Goal: Task Accomplishment & Management: Manage account settings

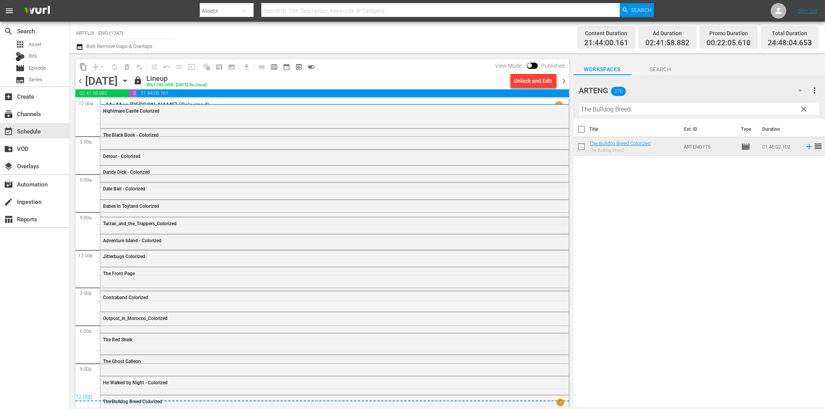
click at [567, 79] on span "chevron_right" at bounding box center [565, 81] width 10 height 10
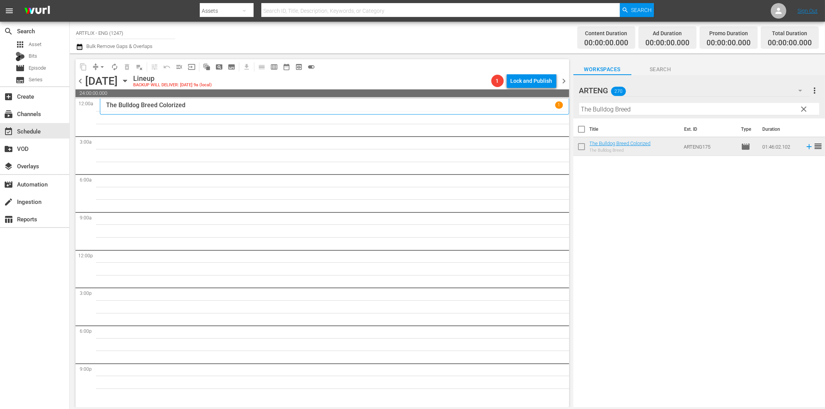
click at [638, 112] on input "The Bulldog Breed" at bounding box center [699, 109] width 240 height 12
paste input "Nitwits"
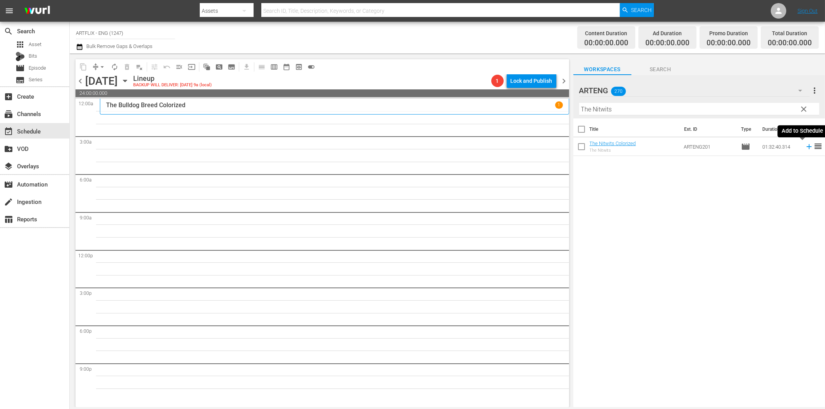
click at [805, 148] on icon at bounding box center [809, 146] width 9 height 9
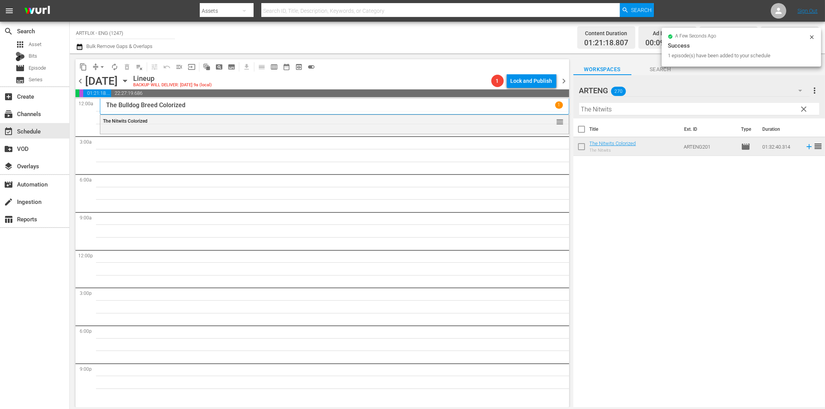
click at [628, 106] on input "The Nitwits" at bounding box center [699, 109] width 240 height 12
paste input "Our Daily Bread"
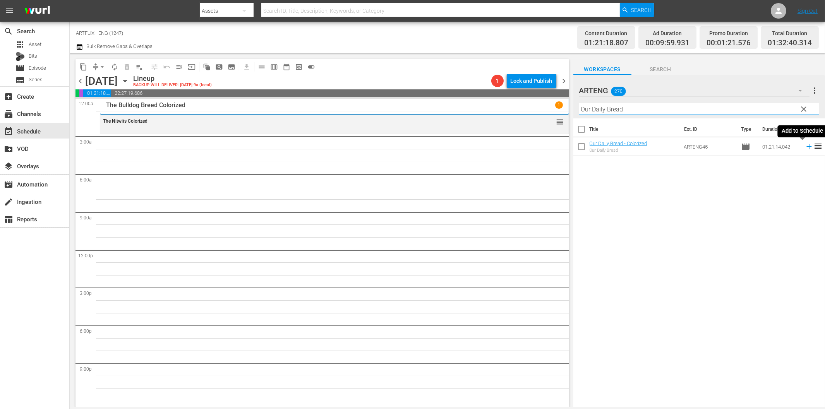
click at [805, 146] on icon at bounding box center [809, 146] width 9 height 9
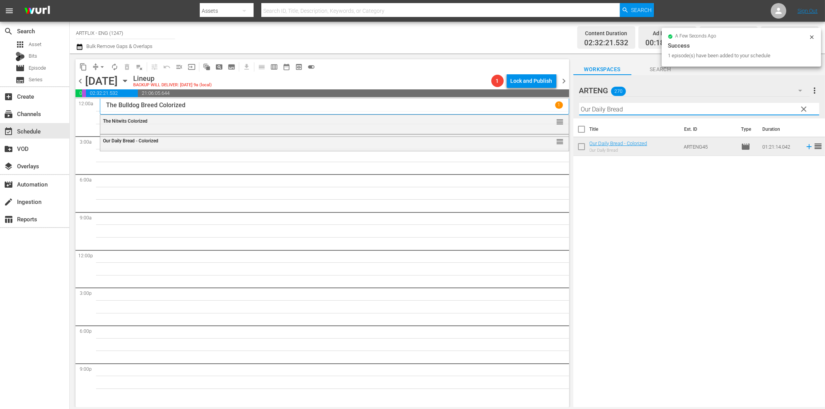
click at [602, 112] on input "Our Daily Bread" at bounding box center [699, 109] width 240 height 12
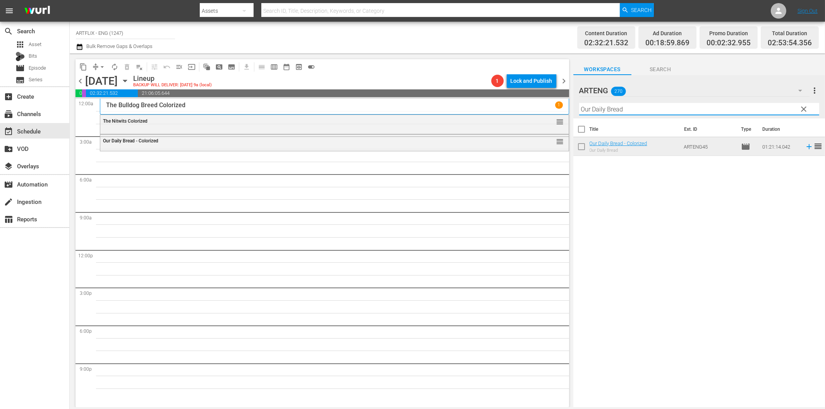
paste input "A Tattered Web"
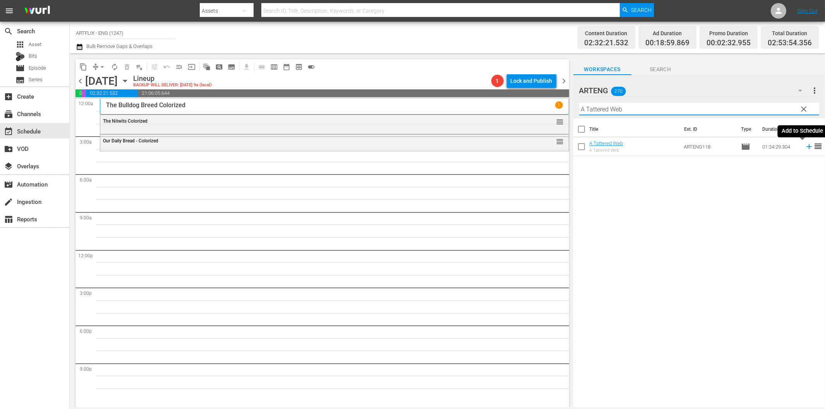
click at [805, 149] on icon at bounding box center [809, 146] width 9 height 9
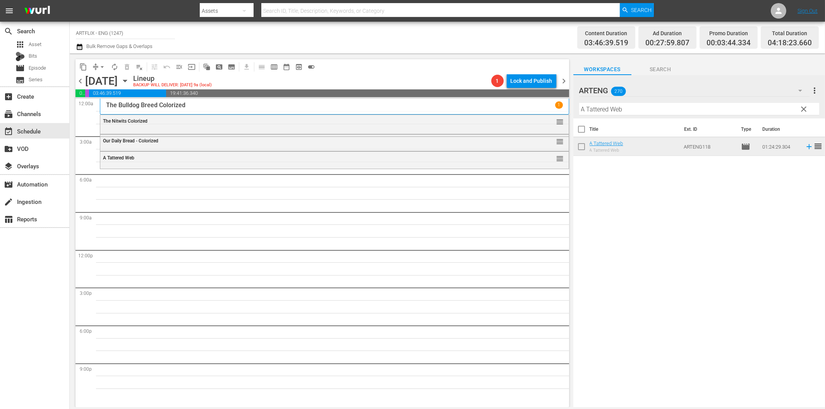
click at [616, 115] on hr at bounding box center [699, 115] width 240 height 0
click at [616, 110] on input "A Tattered Web" at bounding box center [699, 109] width 240 height 12
paste input "Cheers of the Crowd"
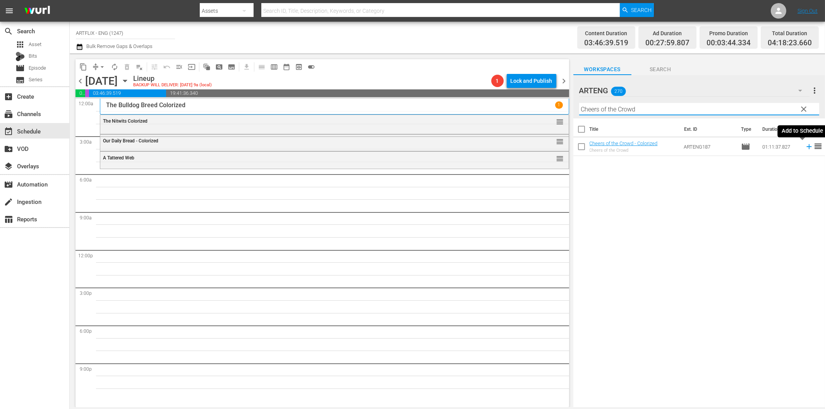
click at [805, 145] on icon at bounding box center [809, 146] width 9 height 9
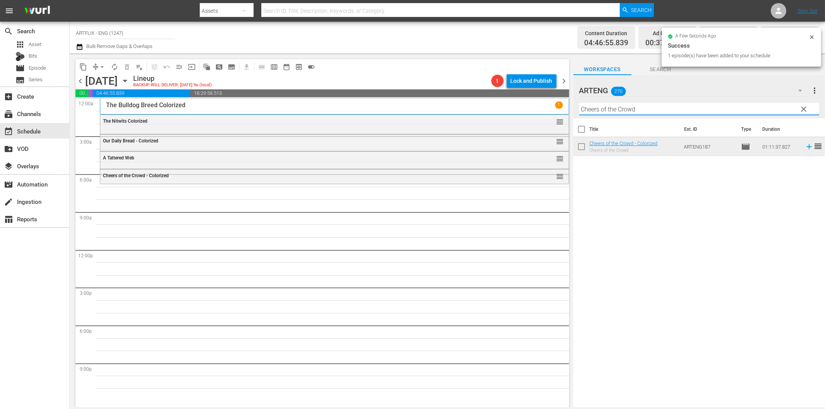
click at [617, 110] on input "Cheers of the Crowd" at bounding box center [699, 109] width 240 height 12
paste input "Butley"
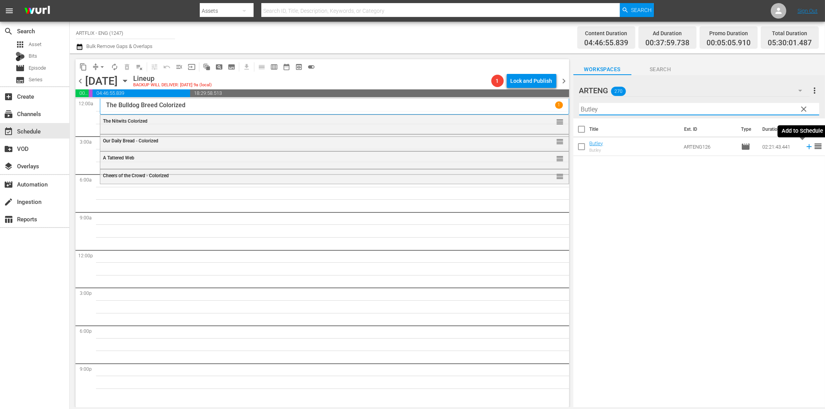
click at [805, 148] on icon at bounding box center [809, 146] width 9 height 9
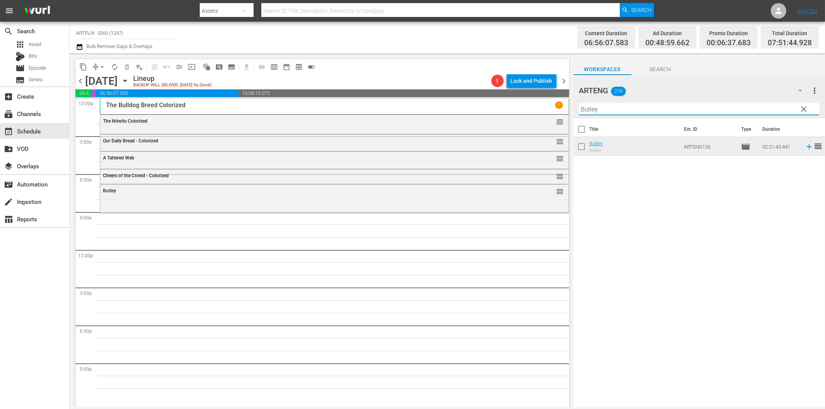
click at [611, 112] on input "Butley" at bounding box center [699, 109] width 240 height 12
paste input "The Last Chance"
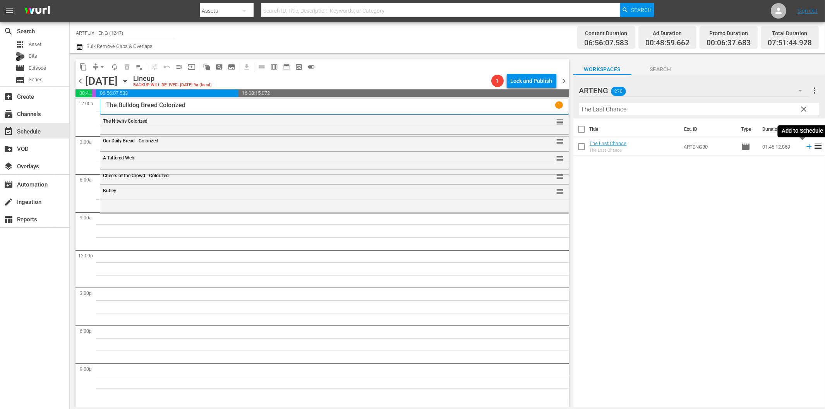
click at [805, 149] on icon at bounding box center [809, 146] width 9 height 9
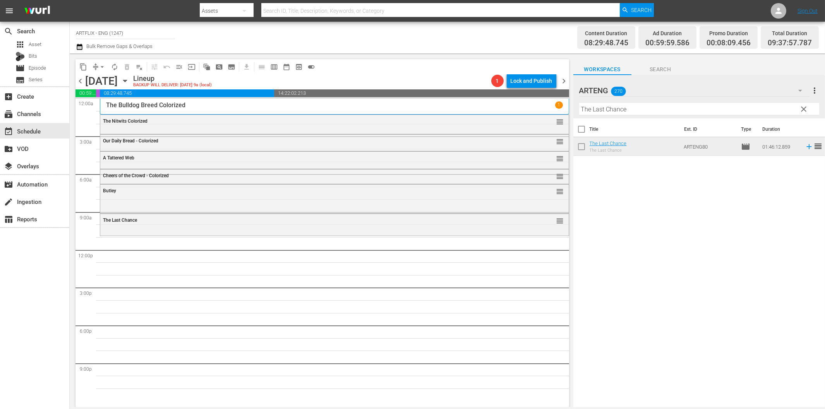
click at [625, 106] on input "The Last Chance" at bounding box center [699, 109] width 240 height 12
paste input "Have Rocket, Will Travel"
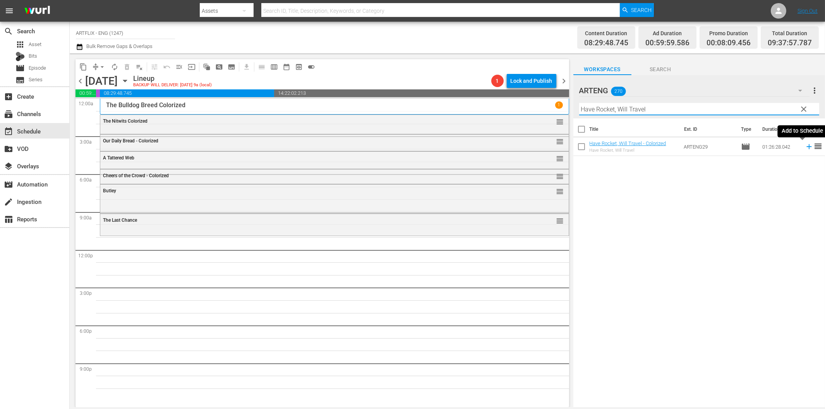
click at [805, 149] on icon at bounding box center [809, 146] width 9 height 9
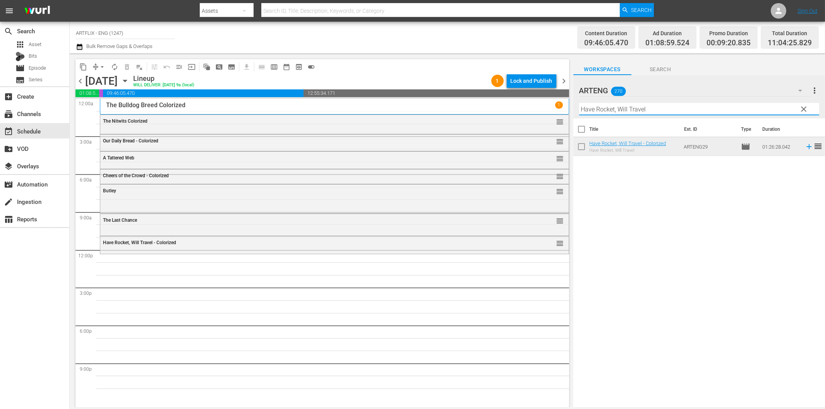
click at [630, 112] on input "Have Rocket, Will Travel" at bounding box center [699, 109] width 240 height 12
paste input "Lost Honeymoon"
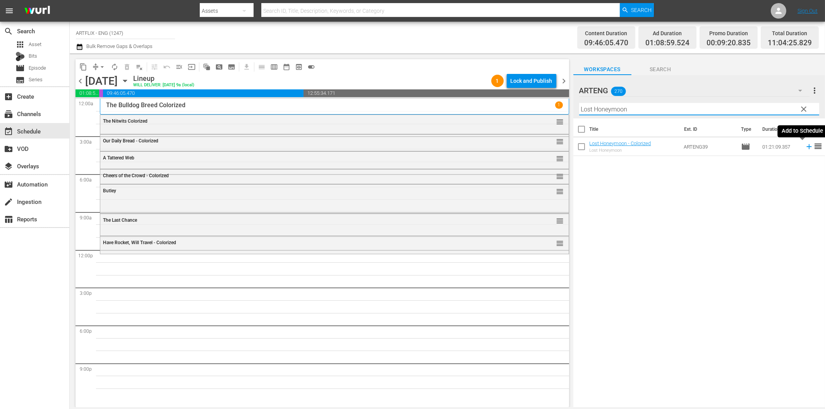
click at [805, 145] on icon at bounding box center [809, 146] width 9 height 9
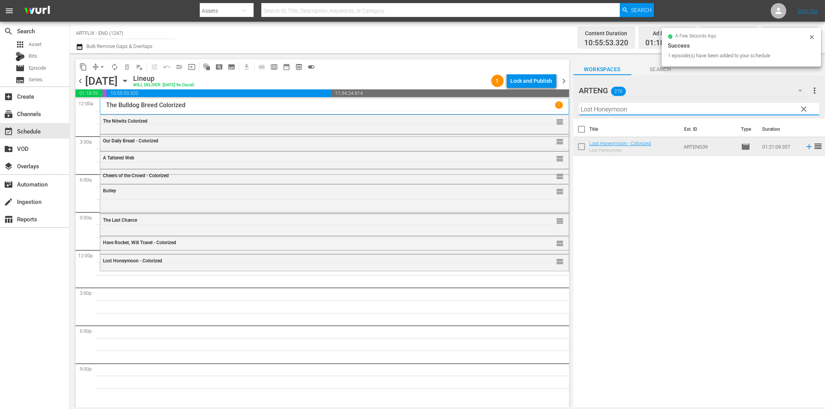
click at [647, 108] on input "Lost Honeymoon" at bounding box center [699, 109] width 240 height 12
paste input "Swing High, Swing Low"
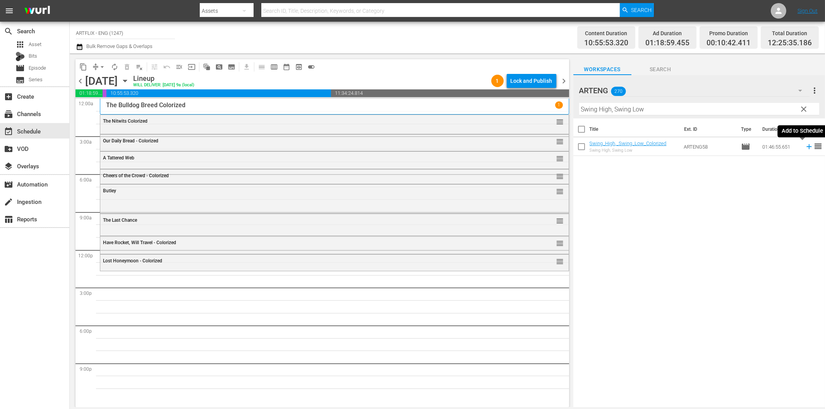
click at [807, 146] on icon at bounding box center [809, 146] width 5 height 5
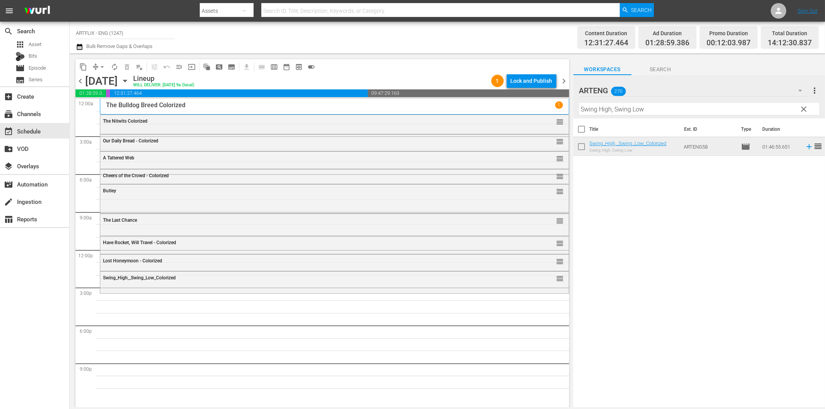
click at [661, 114] on input "Swing High, Swing Low" at bounding box center [699, 109] width 240 height 12
paste input "Laurel & Hardy Chronicles - Volume 1"
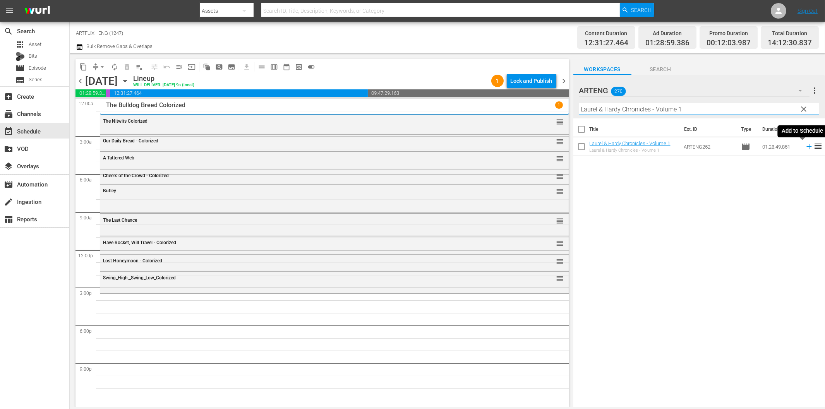
click at [805, 146] on icon at bounding box center [809, 146] width 9 height 9
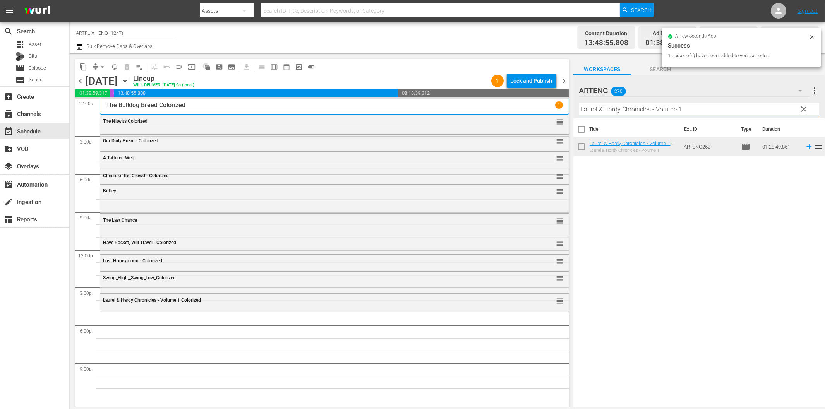
click at [617, 110] on input "Laurel & Hardy Chronicles - Volume 1" at bounding box center [699, 109] width 240 height 12
paste input "[PERSON_NAME] for Sound"
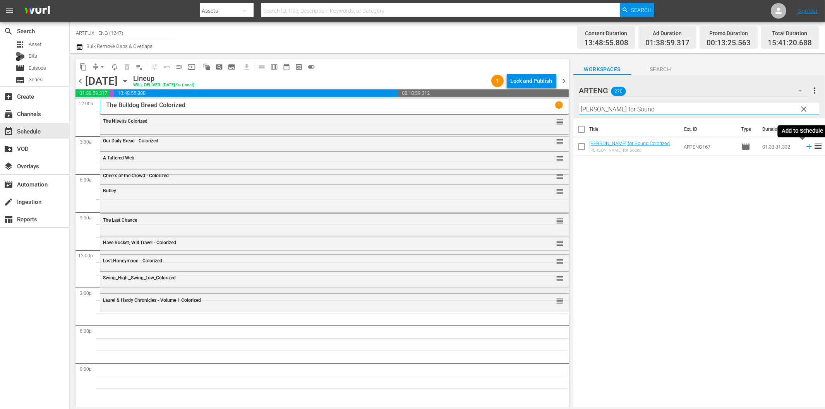
click at [805, 146] on icon at bounding box center [809, 146] width 9 height 9
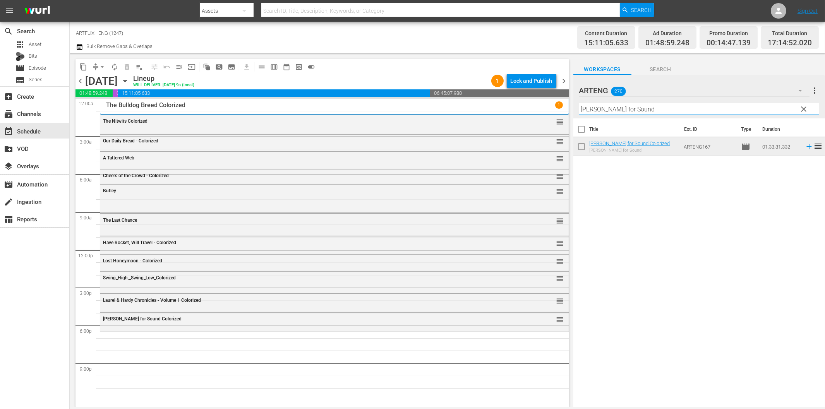
click at [717, 105] on input "[PERSON_NAME] for Sound" at bounding box center [699, 109] width 240 height 12
paste input "My Favorite Brunette"
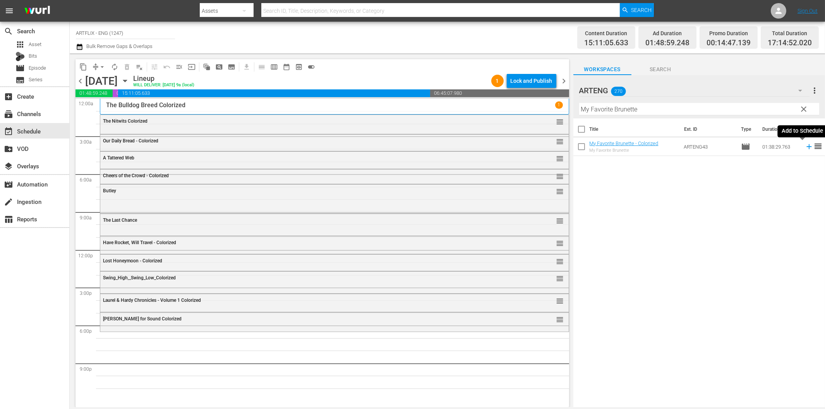
click at [805, 145] on icon at bounding box center [809, 146] width 9 height 9
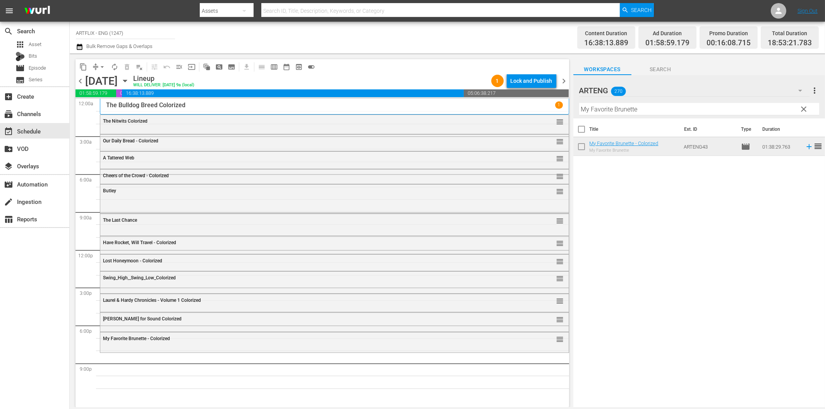
click at [629, 112] on input "My Favorite Brunette" at bounding box center [699, 109] width 240 height 12
paste input "Clipped Wings"
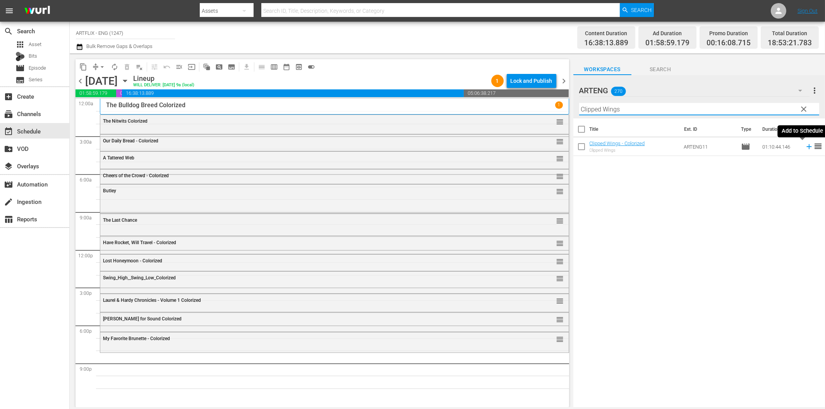
click at [805, 148] on icon at bounding box center [809, 146] width 9 height 9
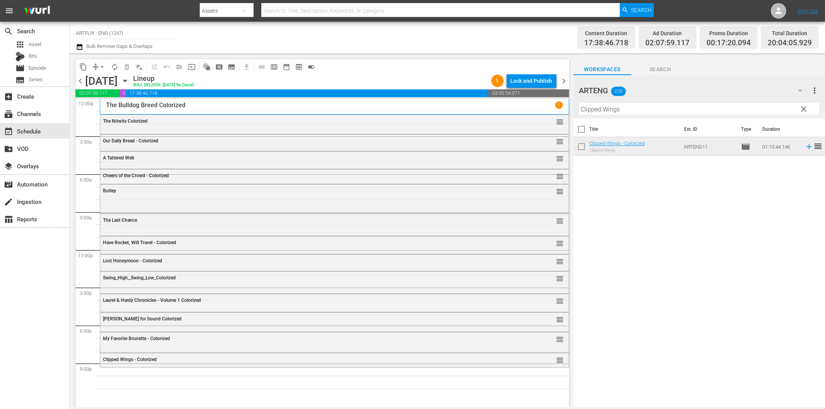
click at [696, 109] on input "Clipped Wings" at bounding box center [699, 109] width 240 height 12
paste input "Sin Takes a Holiday"
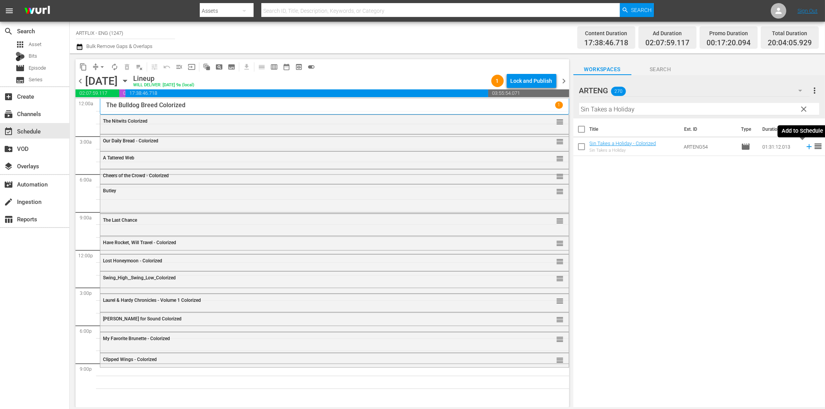
click at [805, 145] on icon at bounding box center [809, 146] width 9 height 9
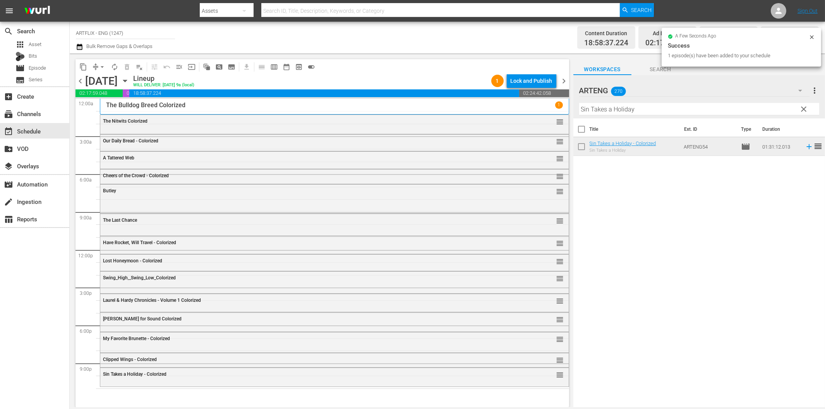
click at [635, 110] on input "Sin Takes a Holiday" at bounding box center [699, 109] width 240 height 12
paste input "Port of [US_STATE]"
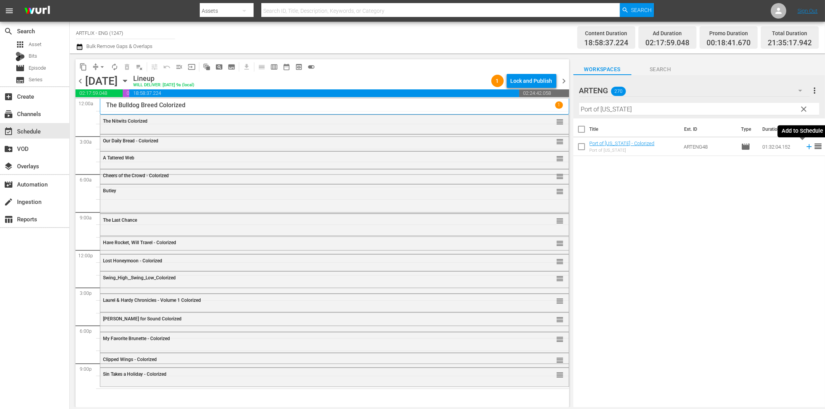
click at [805, 145] on icon at bounding box center [809, 146] width 9 height 9
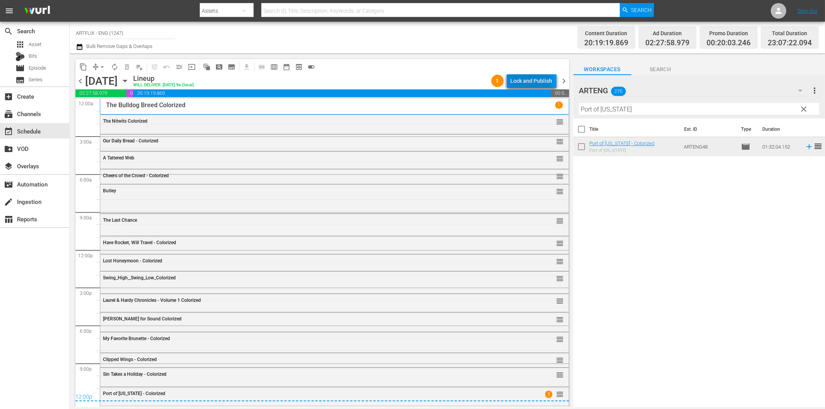
click at [527, 85] on div "Lock and Publish" at bounding box center [532, 81] width 42 height 14
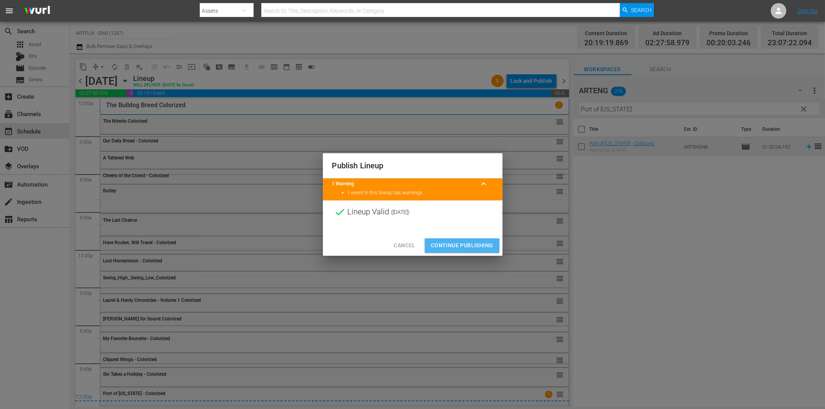
click at [440, 247] on span "Continue Publishing" at bounding box center [462, 246] width 62 height 10
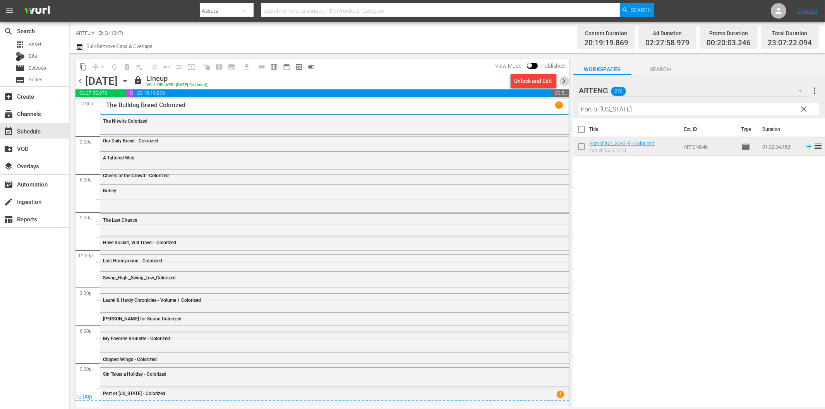
click at [563, 79] on span "chevron_right" at bounding box center [565, 81] width 10 height 10
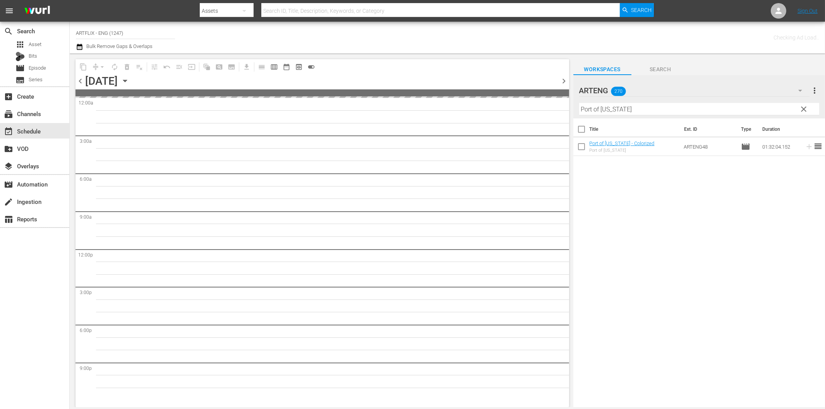
click at [611, 110] on input "Port of [US_STATE]" at bounding box center [699, 109] width 240 height 12
paste input "The [DEMOGRAPHIC_DATA] Says No"
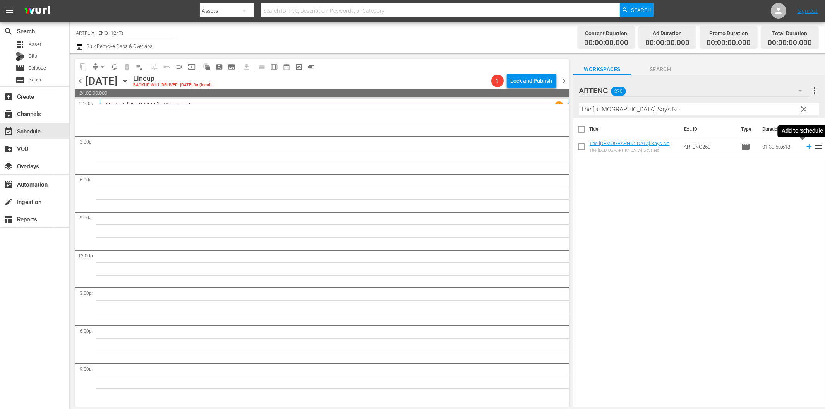
click at [807, 148] on icon at bounding box center [809, 146] width 5 height 5
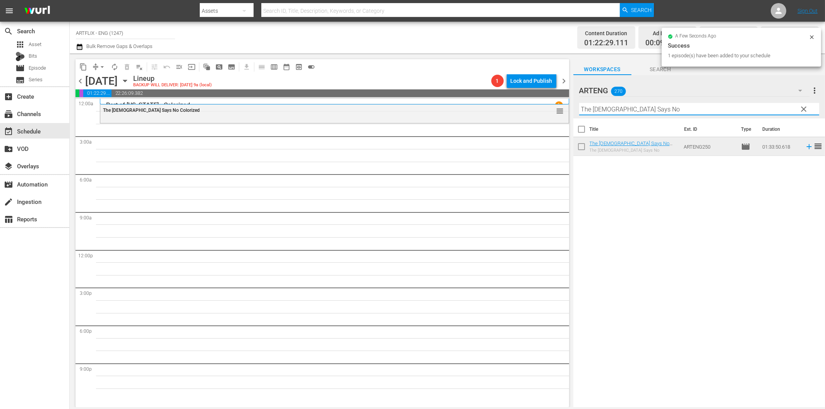
click at [616, 108] on input "The [DEMOGRAPHIC_DATA] Says No" at bounding box center [699, 109] width 240 height 12
paste input "Highway Dragnet"
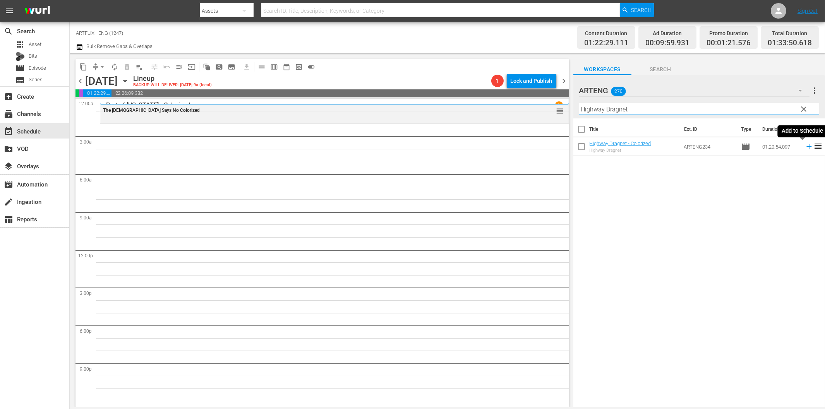
click at [805, 145] on icon at bounding box center [809, 146] width 9 height 9
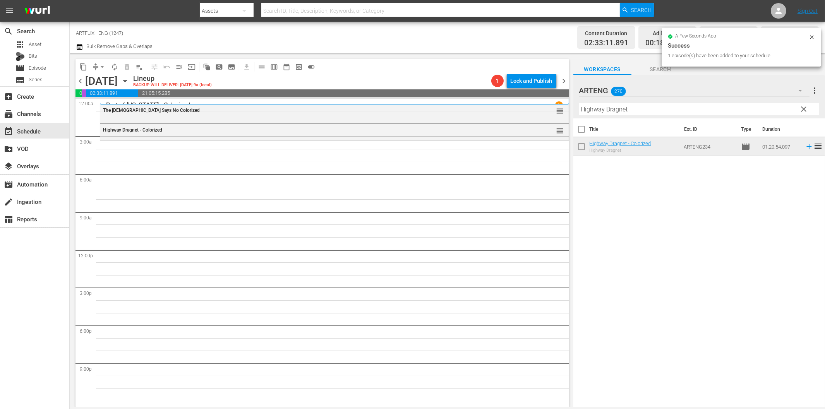
click at [626, 111] on input "Highway Dragnet" at bounding box center [699, 109] width 240 height 12
paste input "Thunder in [GEOGRAPHIC_DATA]"
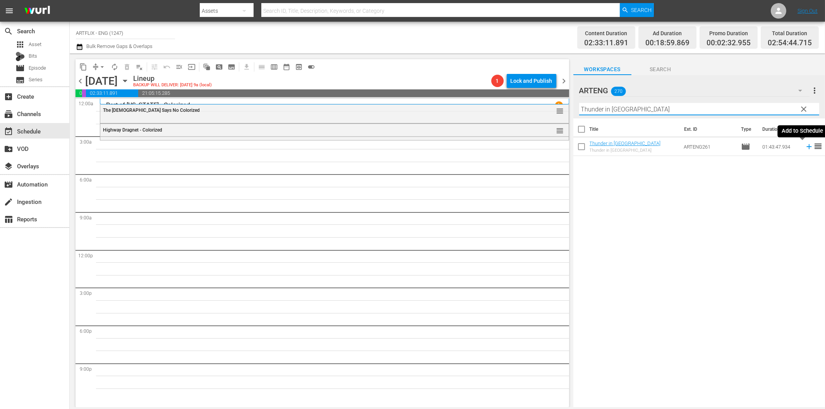
click at [805, 148] on icon at bounding box center [809, 146] width 9 height 9
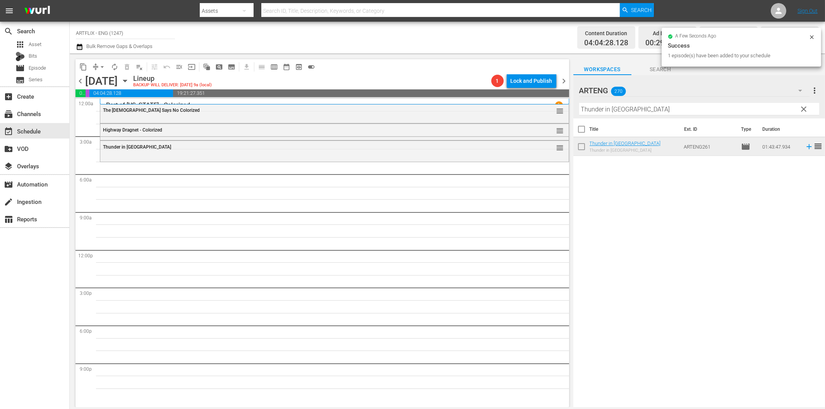
click at [597, 111] on input "Thunder in [GEOGRAPHIC_DATA]" at bounding box center [699, 109] width 240 height 12
paste input "Guest in the House"
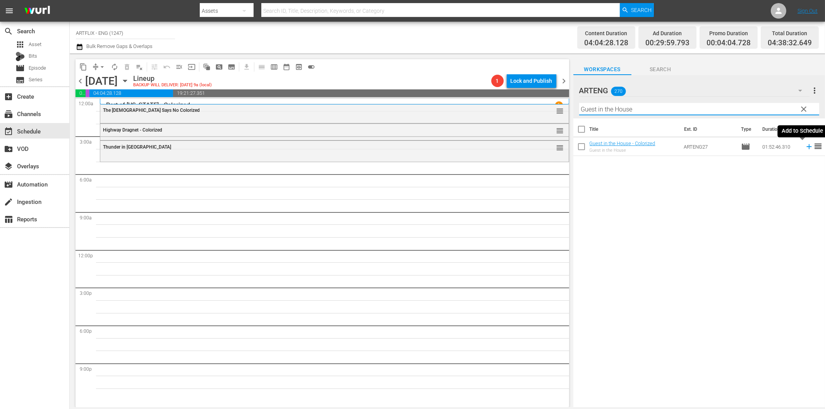
click at [805, 148] on icon at bounding box center [809, 146] width 9 height 9
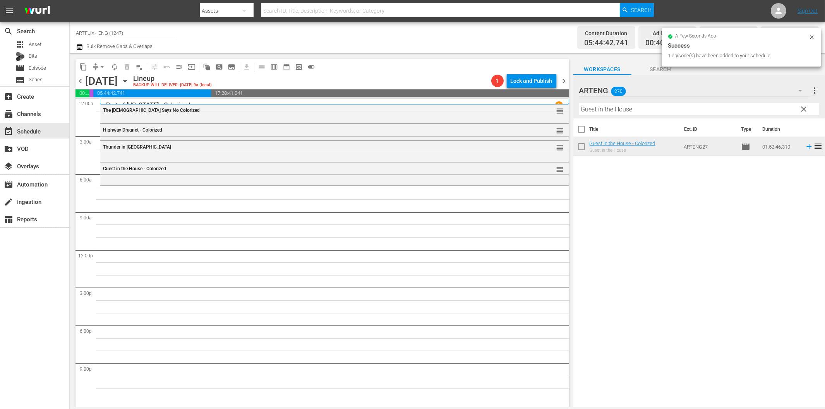
click at [595, 113] on input "Guest in the House" at bounding box center [699, 109] width 240 height 12
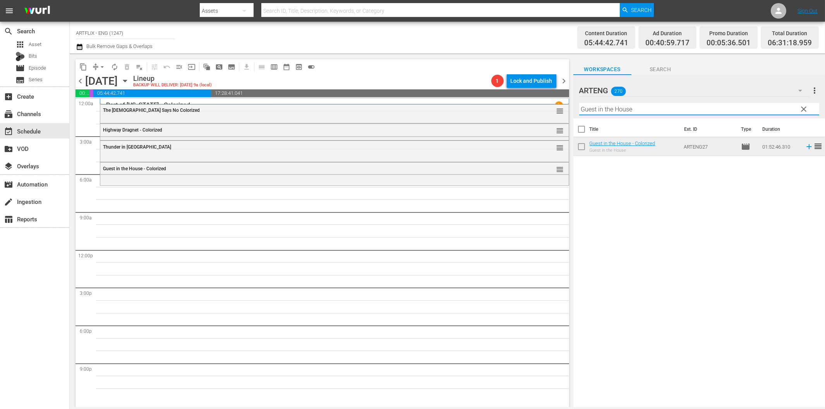
paste input "Invisible Ghost"
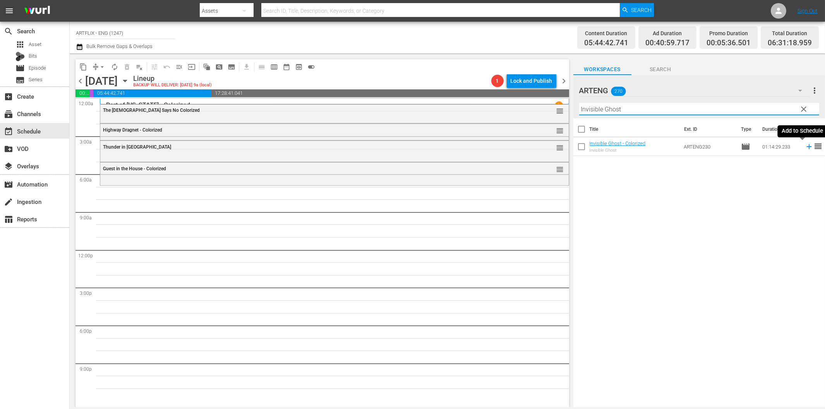
click at [805, 148] on icon at bounding box center [809, 146] width 9 height 9
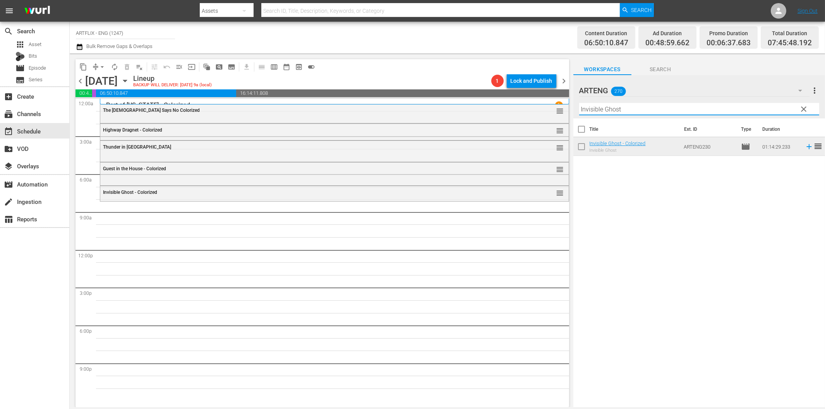
click at [617, 112] on input "Invisible Ghost" at bounding box center [699, 109] width 240 height 12
paste input "A Chump at [GEOGRAPHIC_DATA]"
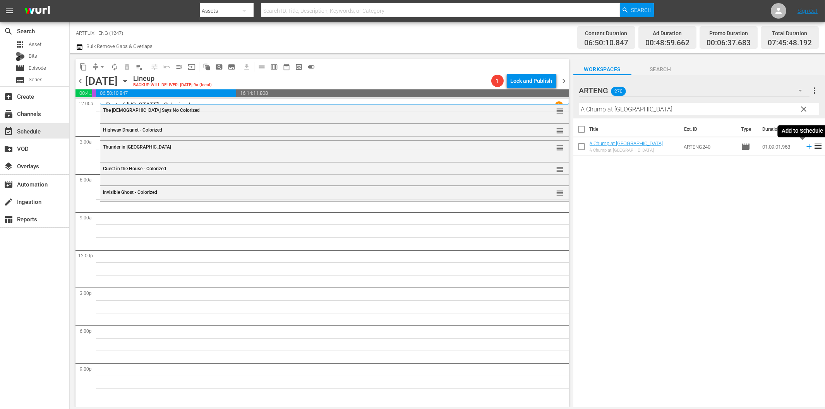
click at [807, 146] on icon at bounding box center [809, 146] width 5 height 5
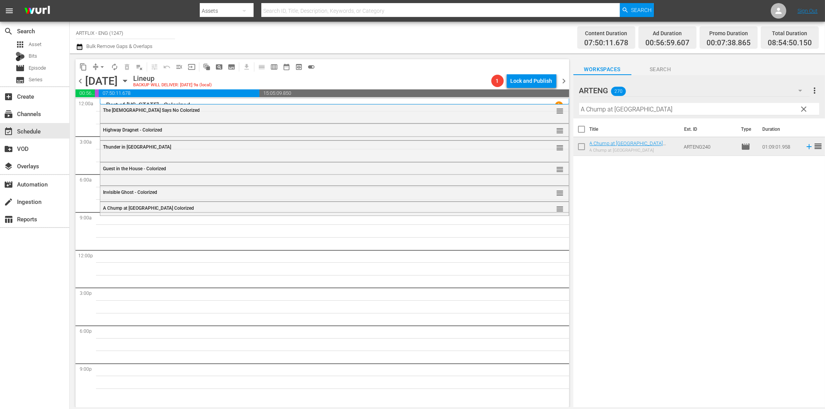
click at [597, 111] on input "A Chump at [GEOGRAPHIC_DATA]" at bounding box center [699, 109] width 240 height 12
paste input "Dreamchil"
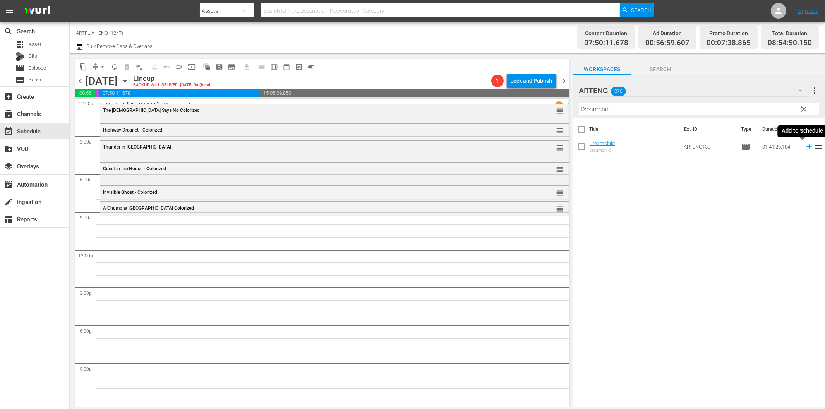
click at [805, 149] on icon at bounding box center [809, 146] width 9 height 9
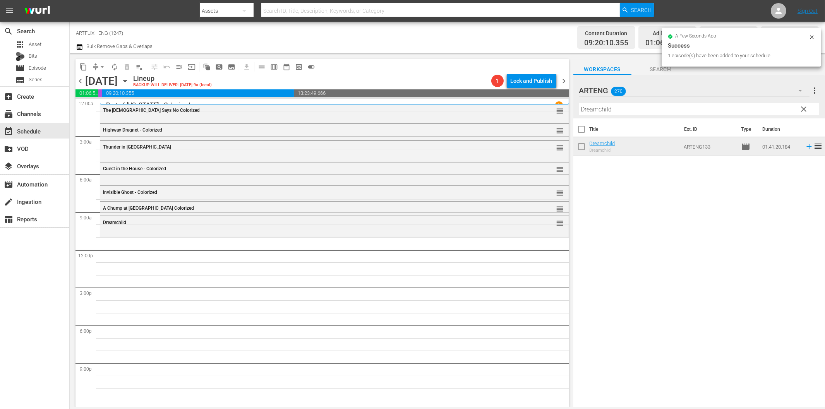
click at [608, 108] on input "Dreamchild" at bounding box center [699, 109] width 240 height 12
paste input "The Red House"
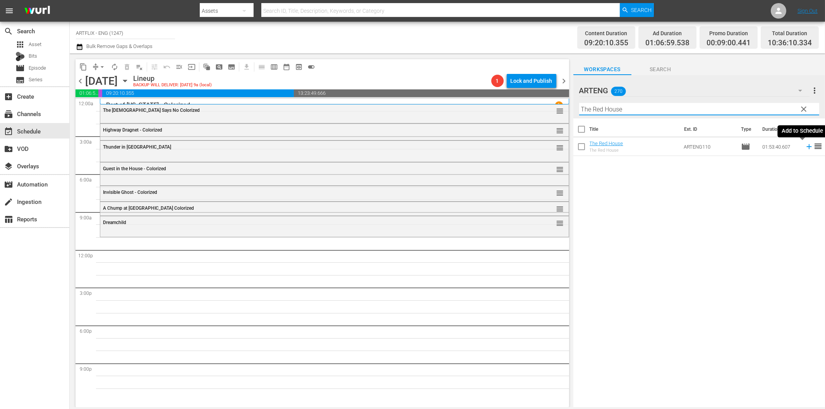
click at [805, 146] on icon at bounding box center [809, 146] width 9 height 9
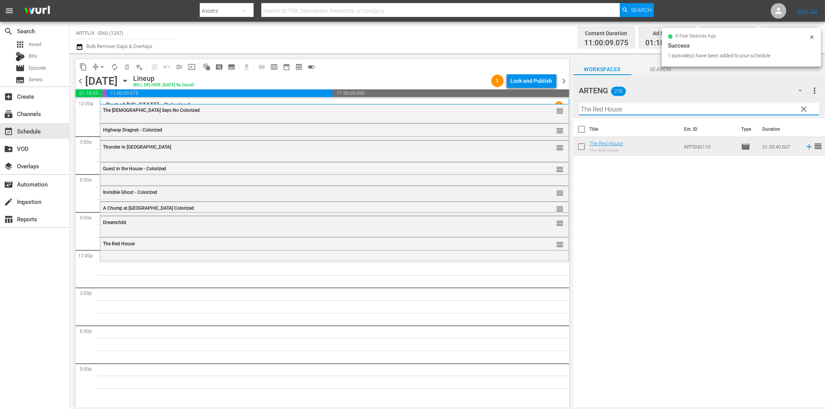
click at [616, 113] on input "The Red House" at bounding box center [699, 109] width 240 height 12
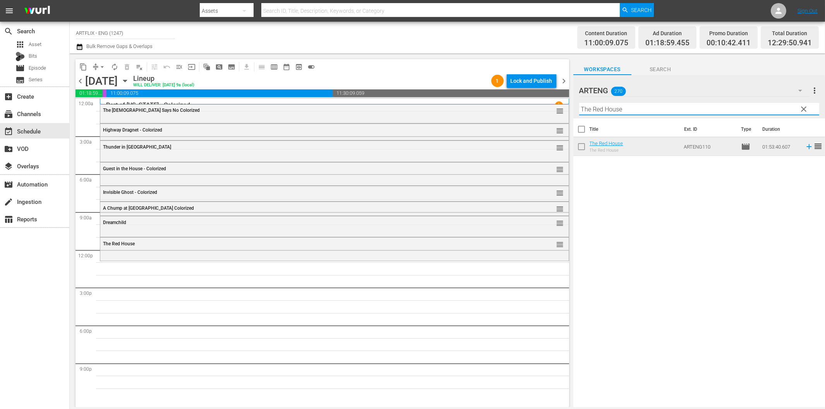
paste input "Jungle Book"
click at [807, 147] on icon at bounding box center [809, 146] width 5 height 5
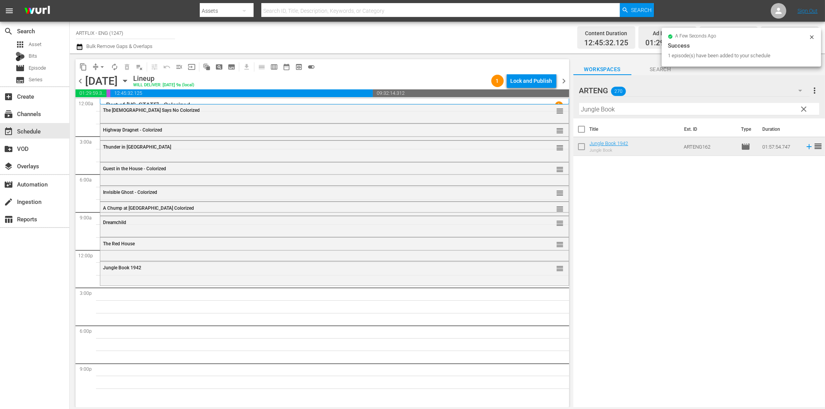
click at [599, 110] on input "Jungle Book" at bounding box center [699, 109] width 240 height 12
paste input "Escape from [GEOGRAPHIC_DATA]"
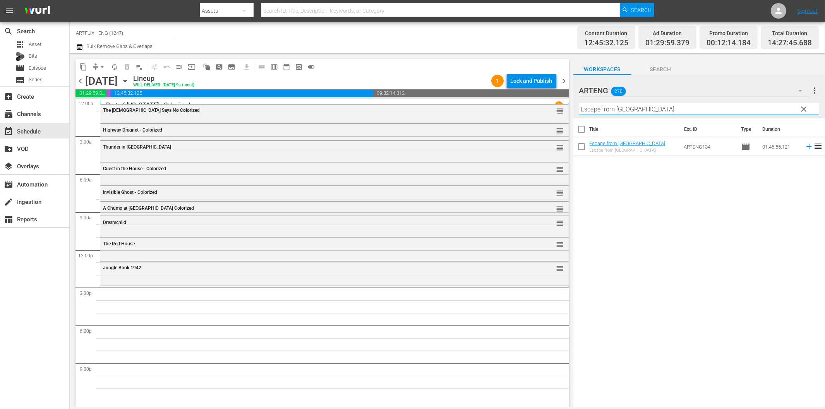
click at [807, 147] on icon at bounding box center [809, 146] width 5 height 5
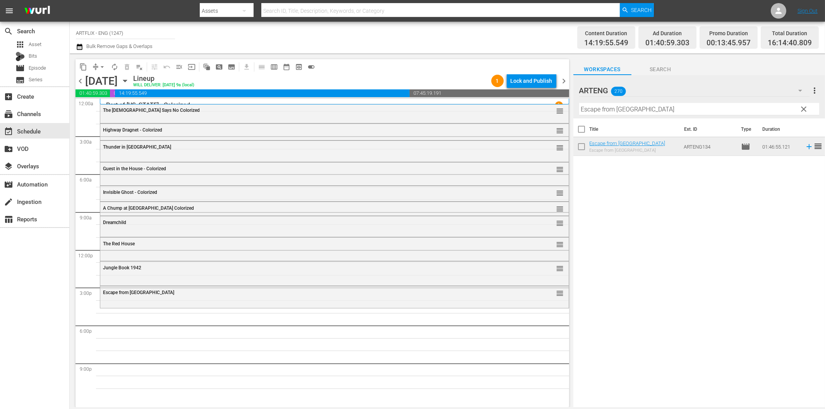
click at [604, 104] on input "Escape from [GEOGRAPHIC_DATA]" at bounding box center [699, 109] width 240 height 12
paste input "[PERSON_NAME] [PERSON_NAME]"
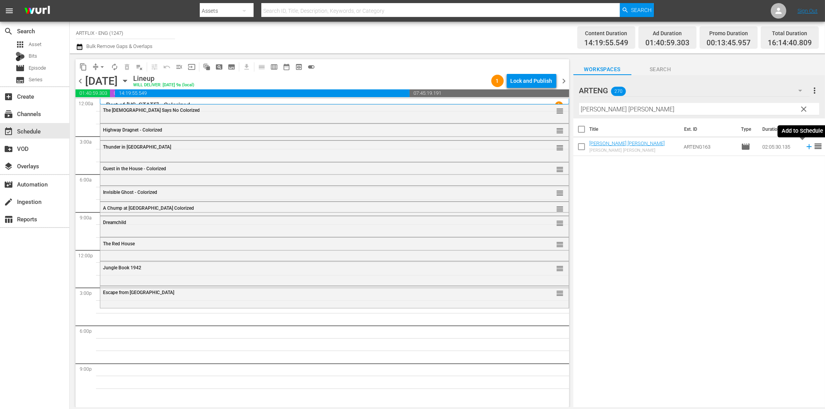
click at [805, 148] on icon at bounding box center [809, 146] width 9 height 9
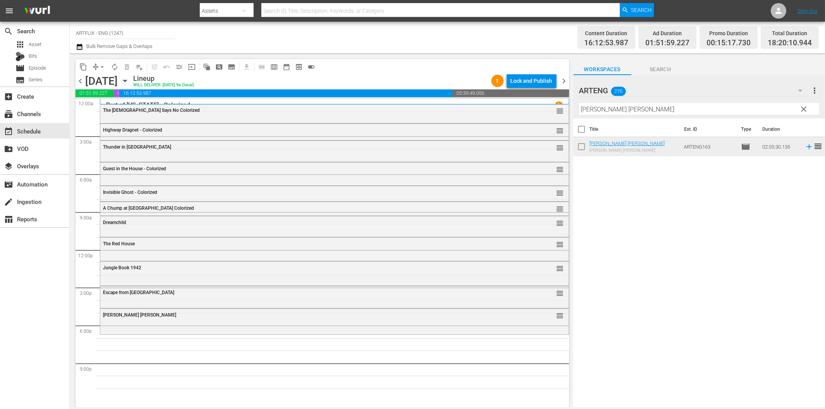
click at [598, 106] on input "[PERSON_NAME] [PERSON_NAME]" at bounding box center [699, 109] width 240 height 12
paste input "[GEOGRAPHIC_DATA]"
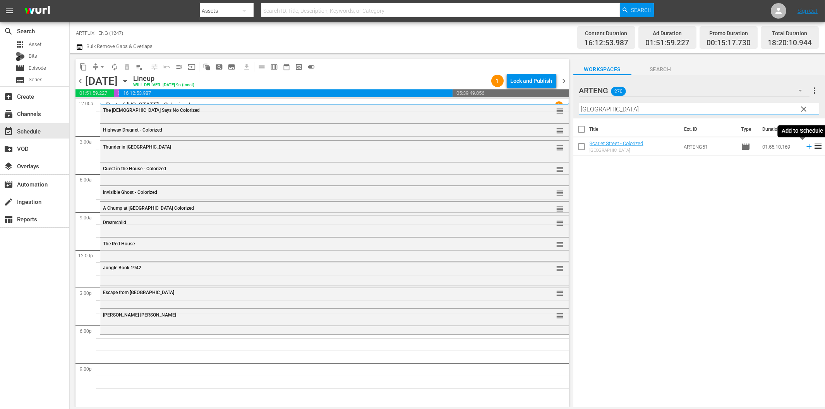
click at [807, 146] on icon at bounding box center [809, 146] width 5 height 5
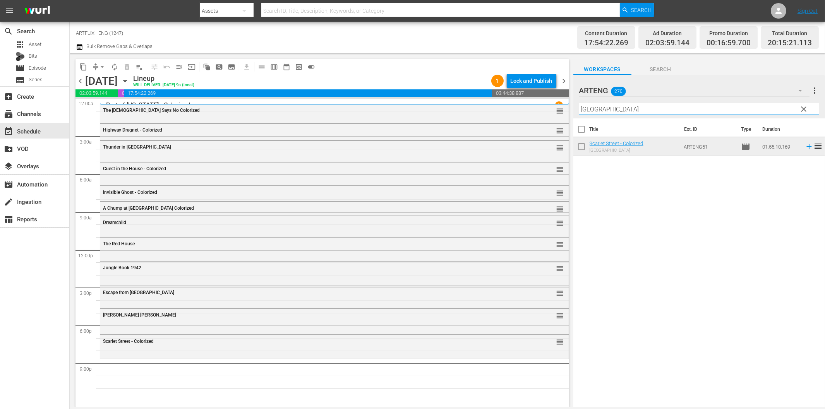
click at [599, 113] on input "[GEOGRAPHIC_DATA]" at bounding box center [699, 109] width 240 height 12
paste input "Convoy"
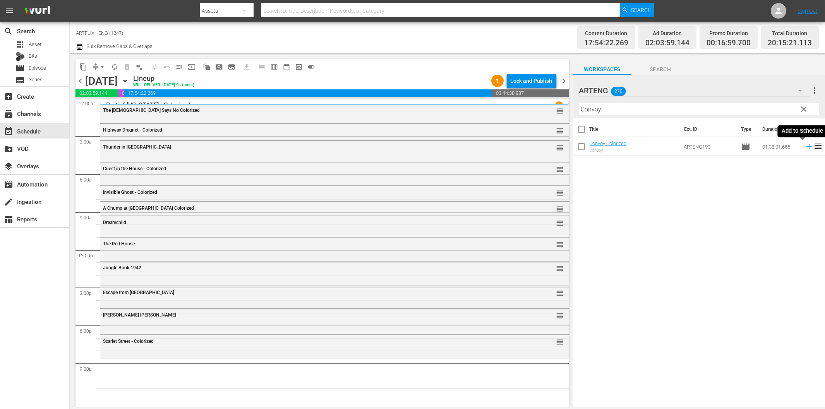
click at [807, 146] on icon at bounding box center [809, 146] width 5 height 5
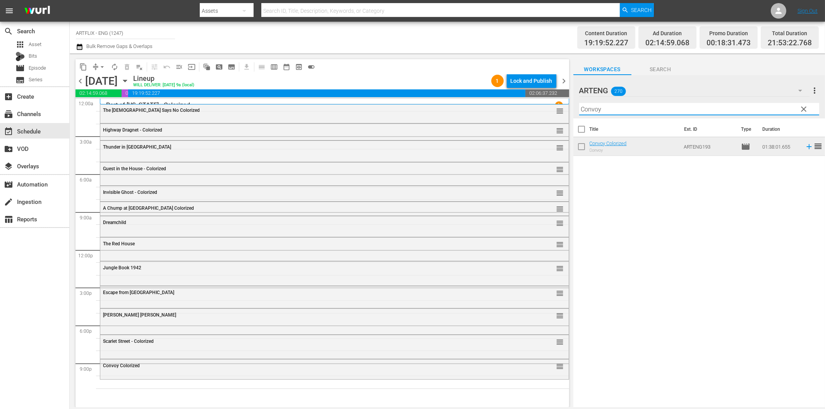
click at [649, 109] on input "Convoy" at bounding box center [699, 109] width 240 height 12
paste input "[PERSON_NAME] the Great"
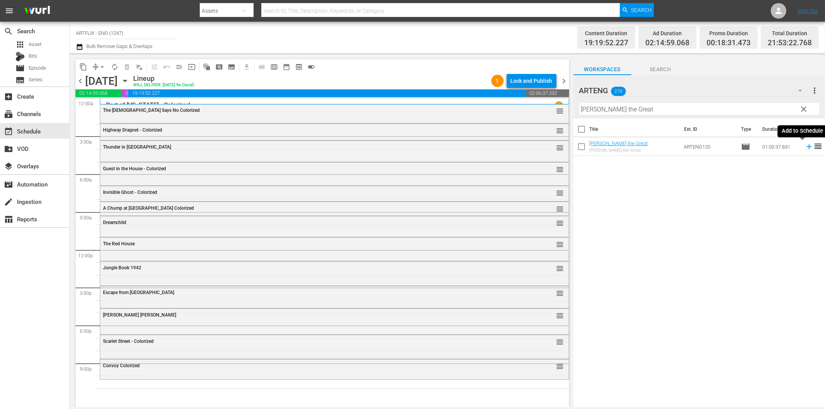
click at [805, 148] on icon at bounding box center [809, 146] width 9 height 9
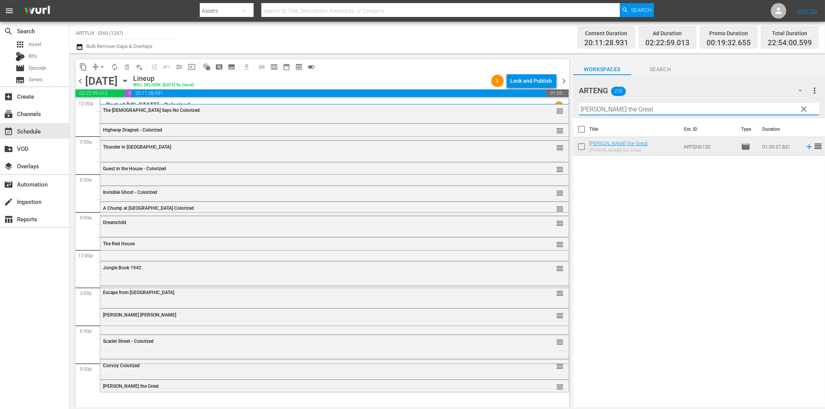
click at [650, 111] on input "[PERSON_NAME] the Great" at bounding box center [699, 109] width 240 height 12
paste input "[PERSON_NAME] - Dressed to Kill"
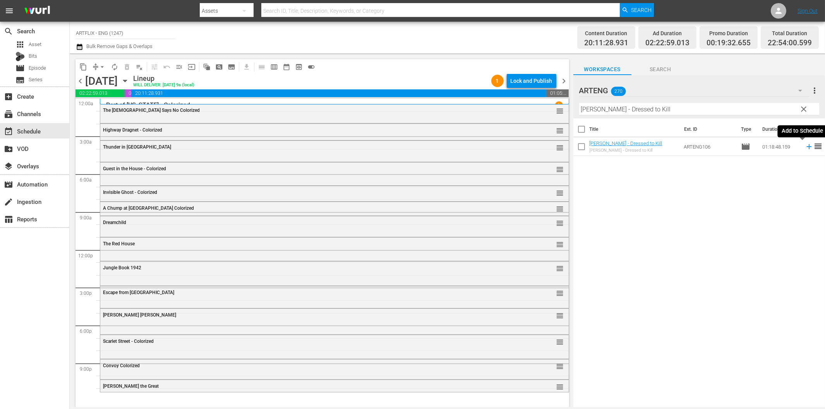
click at [807, 147] on icon at bounding box center [809, 146] width 5 height 5
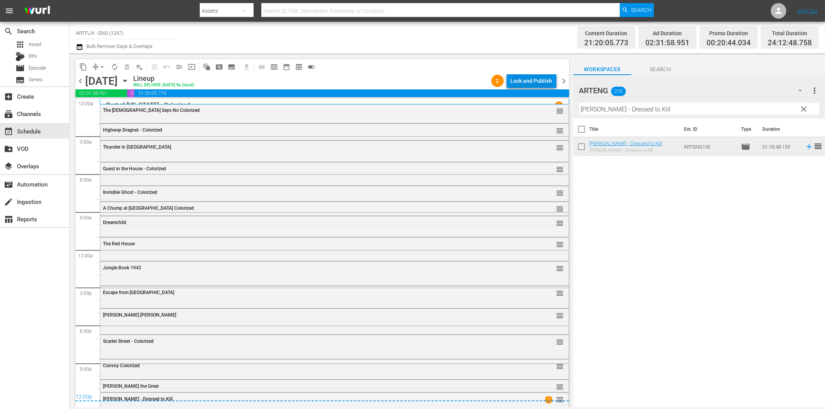
click at [534, 82] on div "Lock and Publish" at bounding box center [532, 81] width 42 height 14
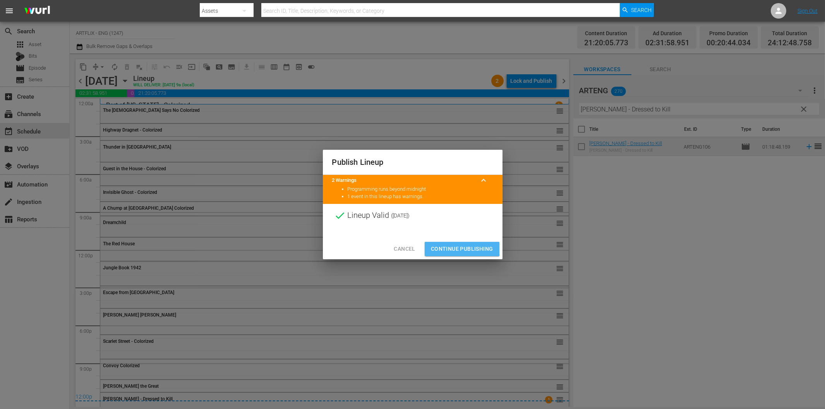
click at [454, 248] on span "Continue Publishing" at bounding box center [462, 249] width 62 height 10
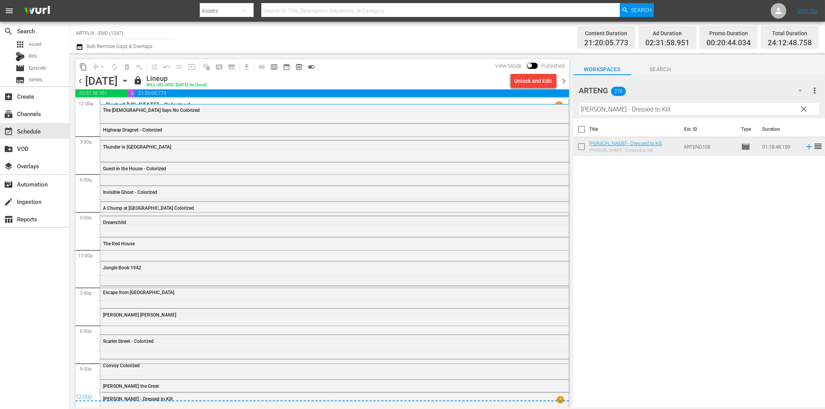
click at [564, 80] on span "chevron_right" at bounding box center [565, 81] width 10 height 10
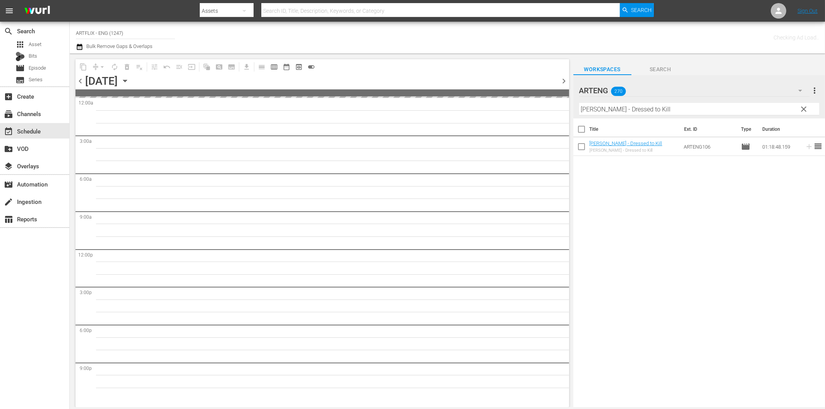
click at [599, 107] on input "[PERSON_NAME] - Dressed to Kill" at bounding box center [699, 109] width 240 height 12
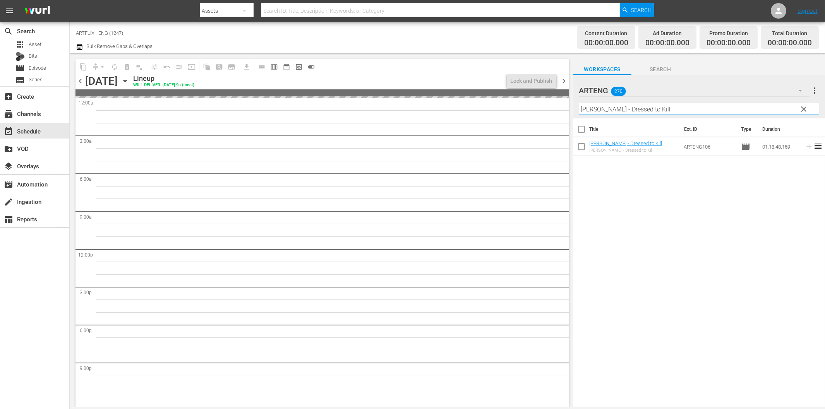
paste input "The Devil and [PERSON_NAME]"
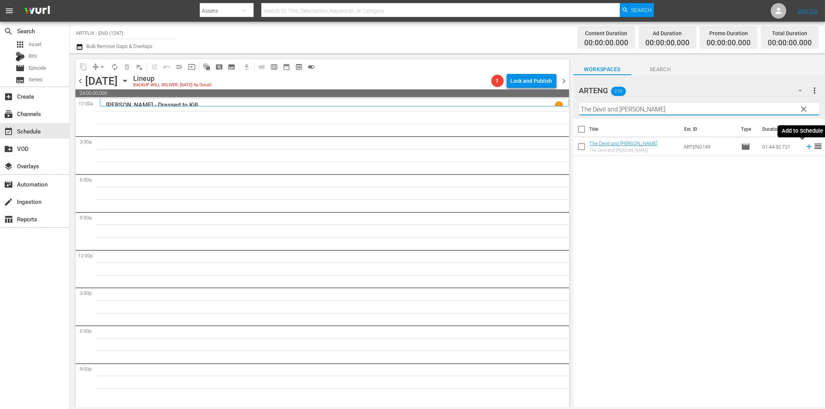
click at [805, 145] on icon at bounding box center [809, 146] width 9 height 9
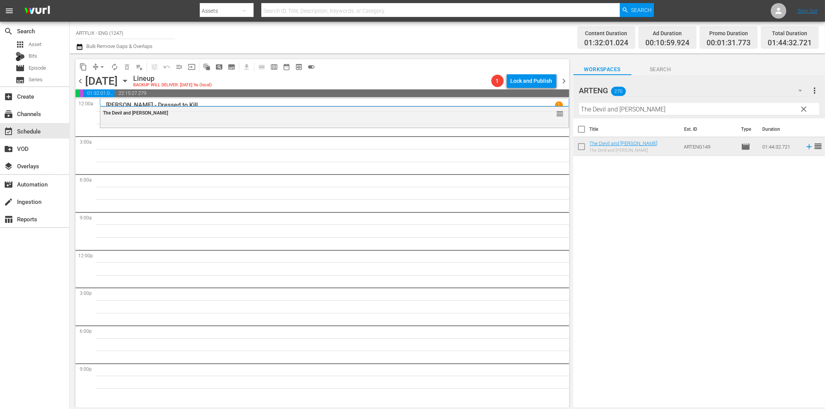
click at [609, 109] on input "The Devil and [PERSON_NAME]" at bounding box center [699, 109] width 240 height 12
paste input "Ba"
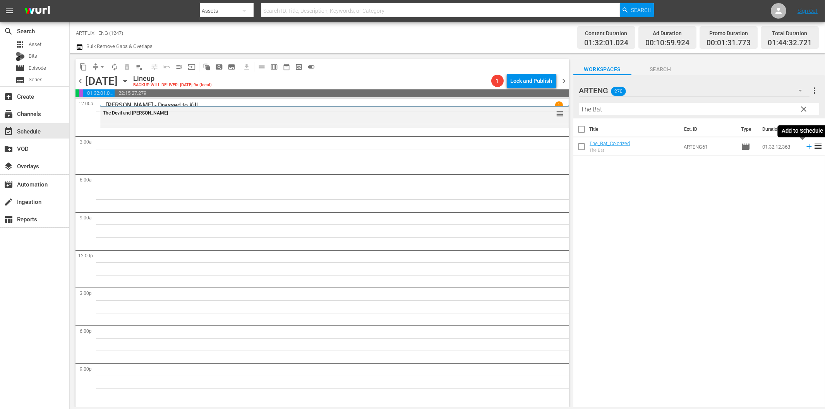
click at [807, 146] on icon at bounding box center [809, 146] width 5 height 5
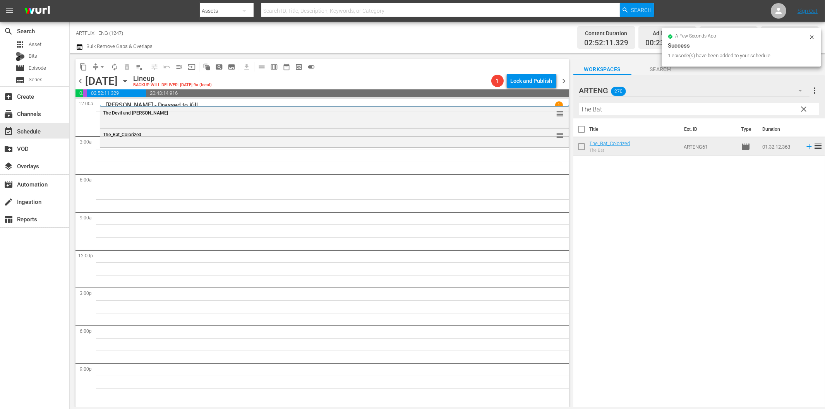
click at [591, 109] on input "The Bat" at bounding box center [699, 109] width 240 height 12
paste input "Meet [PERSON_NAME]"
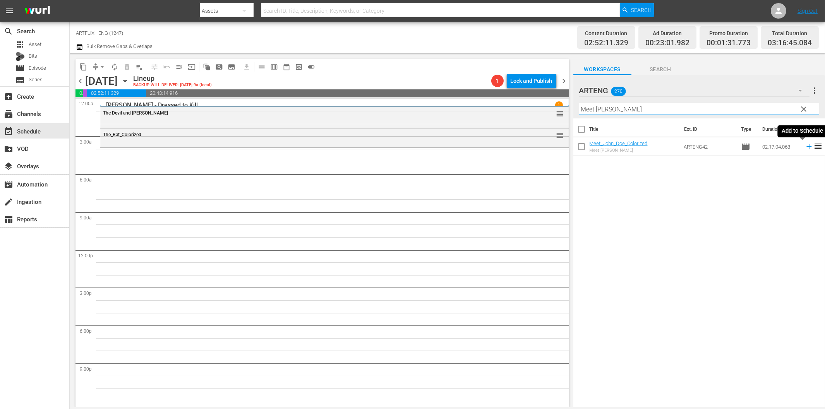
click at [805, 148] on icon at bounding box center [809, 146] width 9 height 9
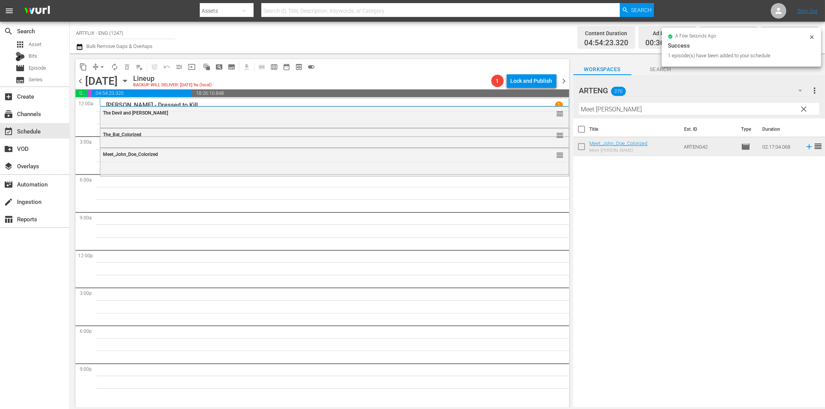
click at [604, 110] on input "Meet [PERSON_NAME]" at bounding box center [699, 109] width 240 height 12
paste input "Father's Little Dividend"
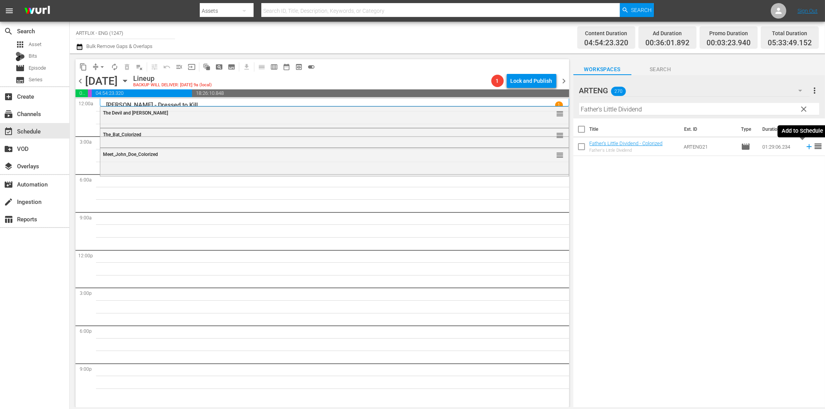
click at [807, 147] on icon at bounding box center [809, 146] width 5 height 5
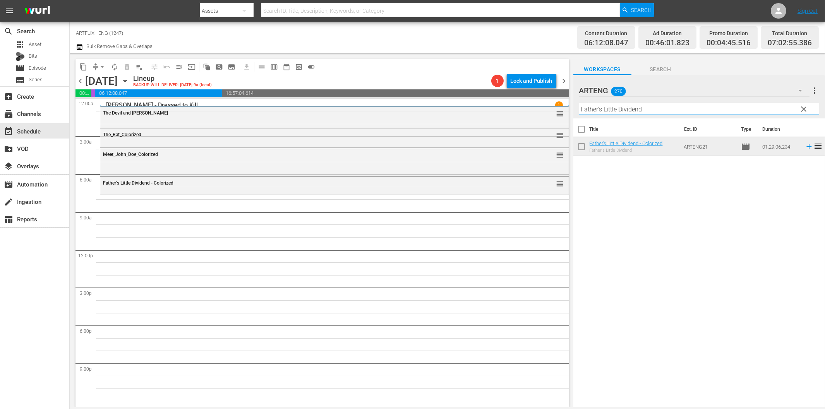
click at [608, 109] on input "Father's Little Dividend" at bounding box center [699, 109] width 240 height 12
paste input "Dixiana"
click at [807, 146] on icon at bounding box center [809, 146] width 5 height 5
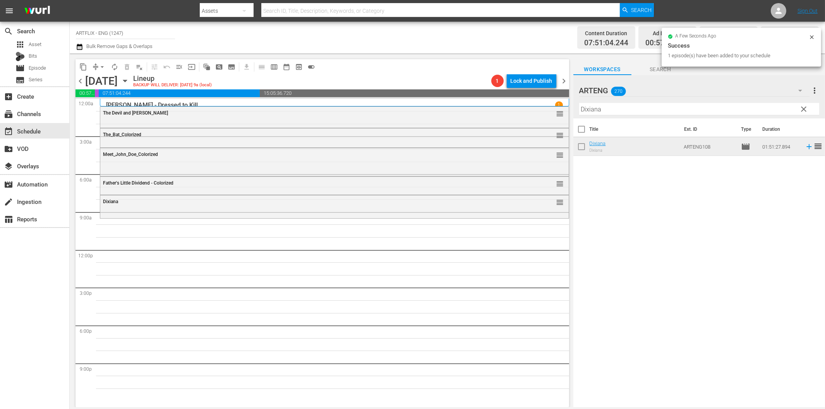
click at [612, 109] on input "Dixiana" at bounding box center [699, 109] width 240 height 12
paste input "[PERSON_NAME] and the Green Goddess"
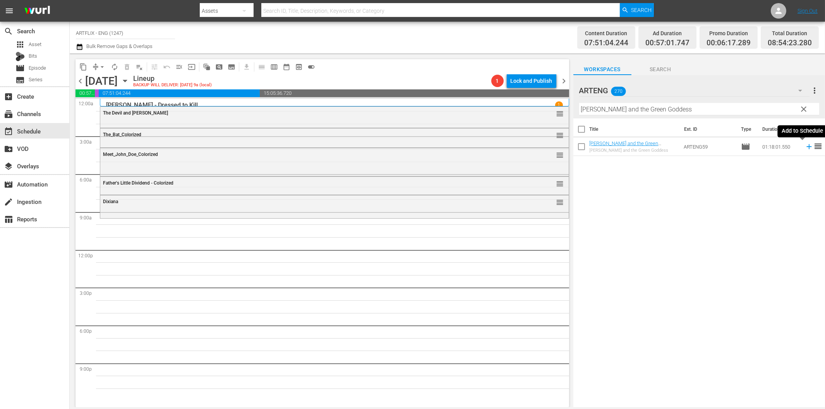
click at [807, 145] on icon at bounding box center [809, 146] width 5 height 5
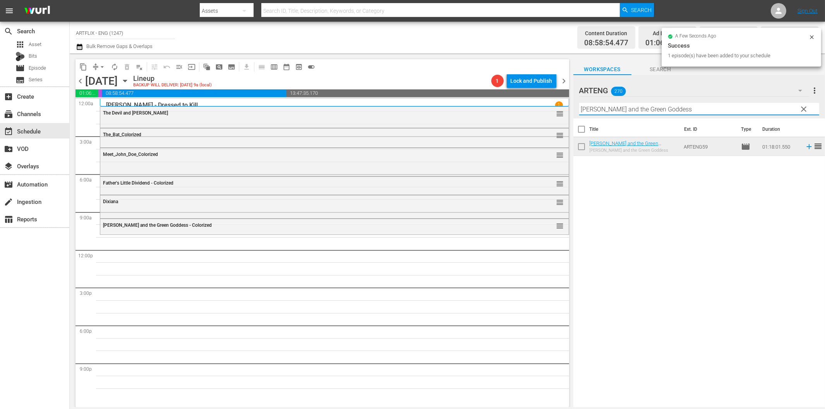
click at [609, 112] on input "[PERSON_NAME] and the Green Goddess" at bounding box center [699, 109] width 240 height 12
paste input "[PERSON_NAME]"
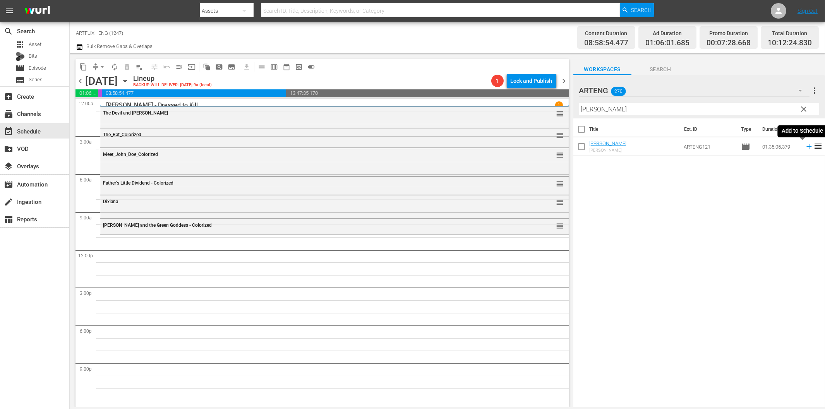
click at [805, 148] on icon at bounding box center [809, 146] width 9 height 9
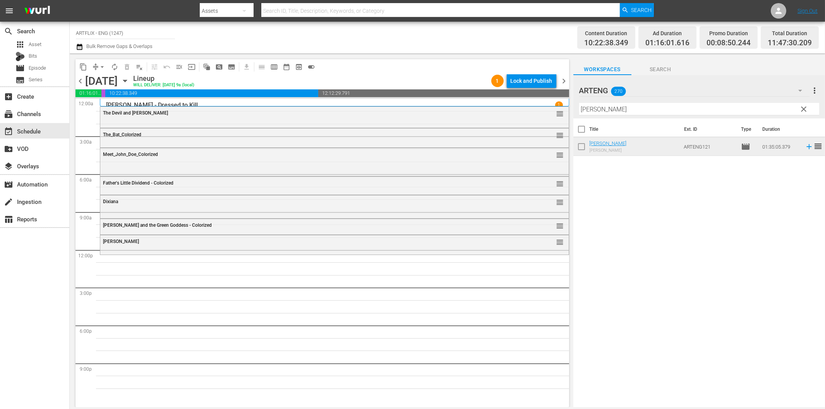
click at [626, 111] on input "[PERSON_NAME]" at bounding box center [699, 109] width 240 height 12
paste input "Car of Dreams"
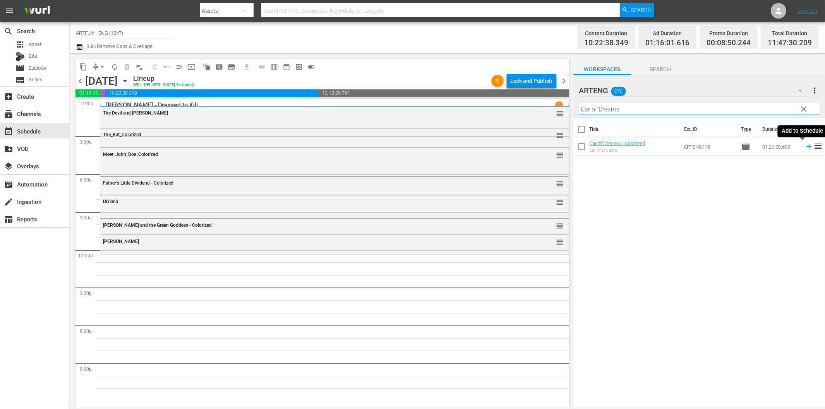
click at [805, 148] on icon at bounding box center [809, 146] width 9 height 9
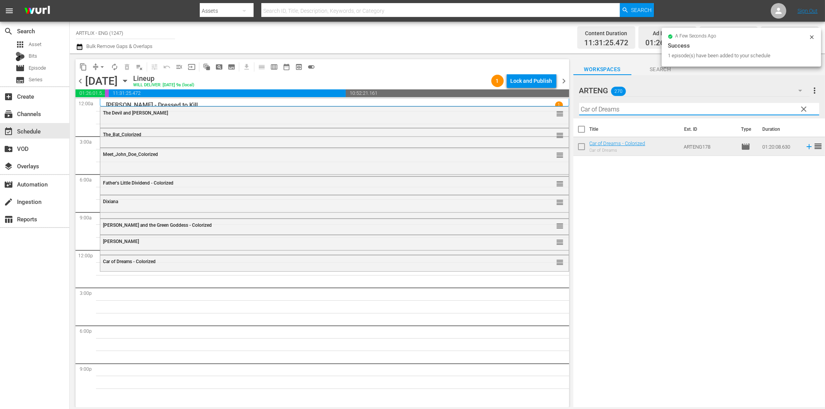
click at [603, 111] on input "Car of Dreams" at bounding box center [699, 109] width 240 height 12
paste input "Maybe I'll Come Home in the Spring"
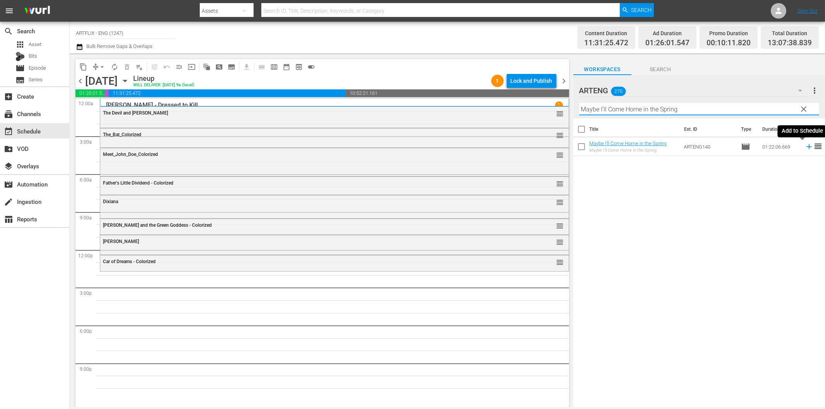
click at [805, 146] on icon at bounding box center [809, 146] width 9 height 9
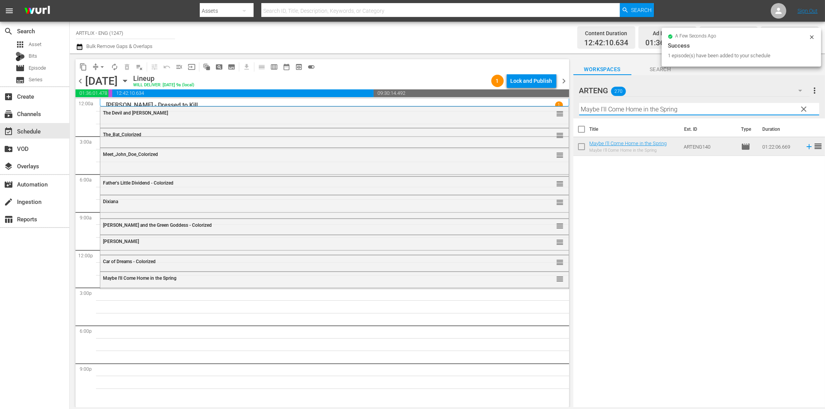
click at [678, 111] on input "Maybe I'll Come Home in the Spring" at bounding box center [699, 109] width 240 height 12
paste input "Utopia"
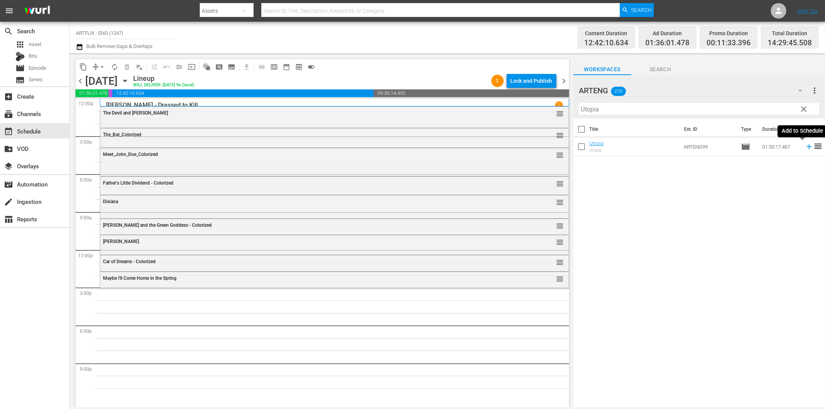
click at [805, 148] on icon at bounding box center [809, 146] width 9 height 9
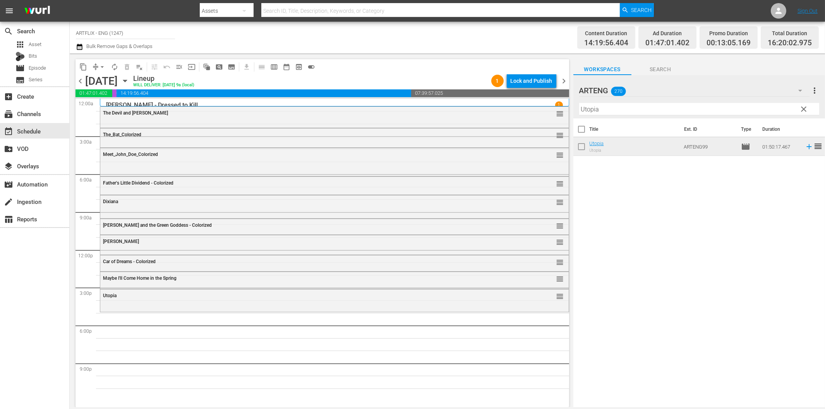
click at [592, 108] on input "Utopia" at bounding box center [699, 109] width 240 height 12
paste input "The Emperor [PERSON_NAME]"
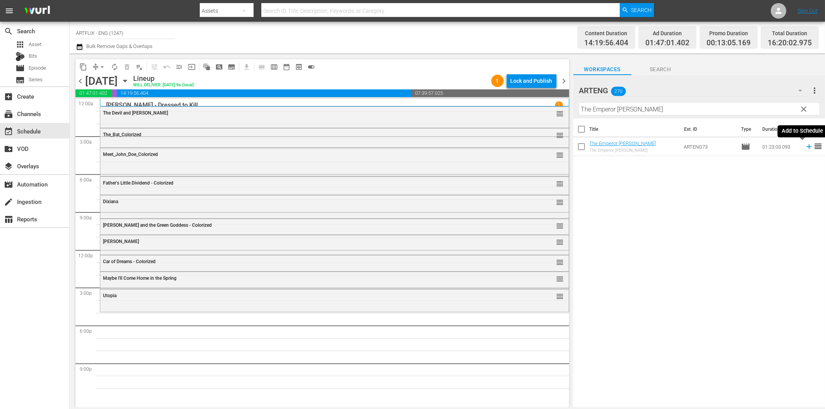
click at [805, 146] on icon at bounding box center [809, 146] width 9 height 9
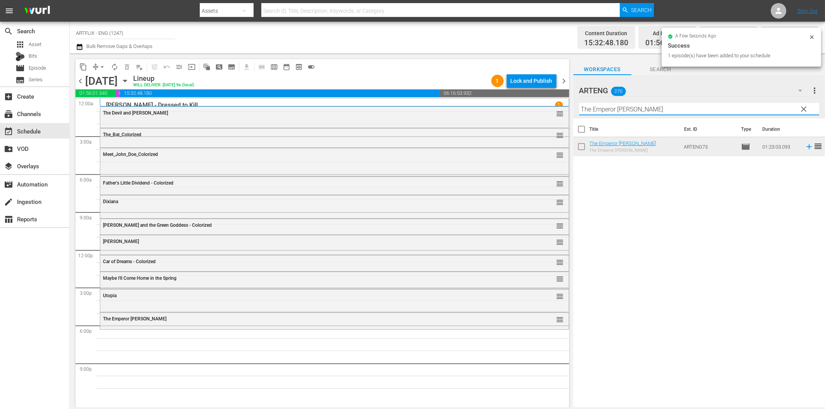
click at [612, 112] on input "The Emperor [PERSON_NAME]" at bounding box center [699, 109] width 240 height 12
paste input "[PERSON_NAME] and the King"
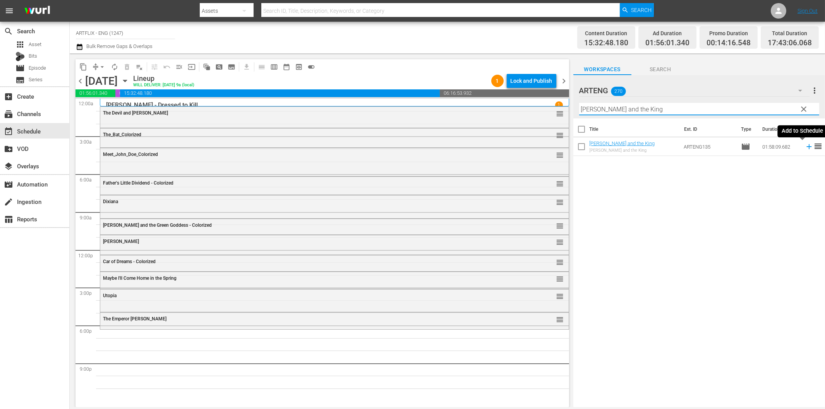
click at [805, 148] on icon at bounding box center [809, 146] width 9 height 9
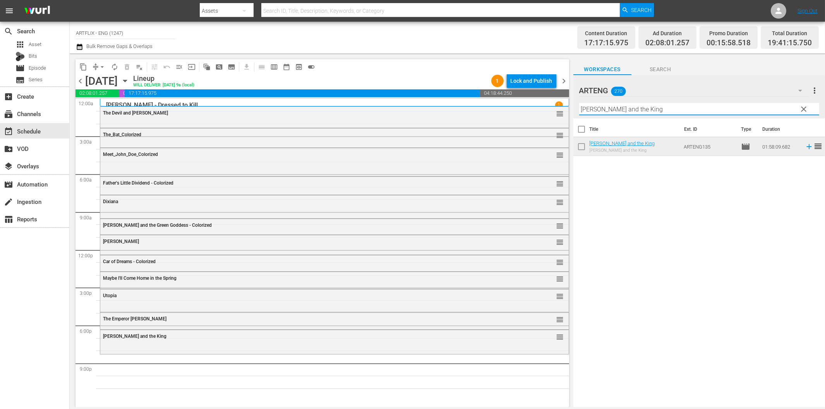
click at [652, 110] on input "[PERSON_NAME] and the King" at bounding box center [699, 109] width 240 height 12
paste input "Guilty Conscience"
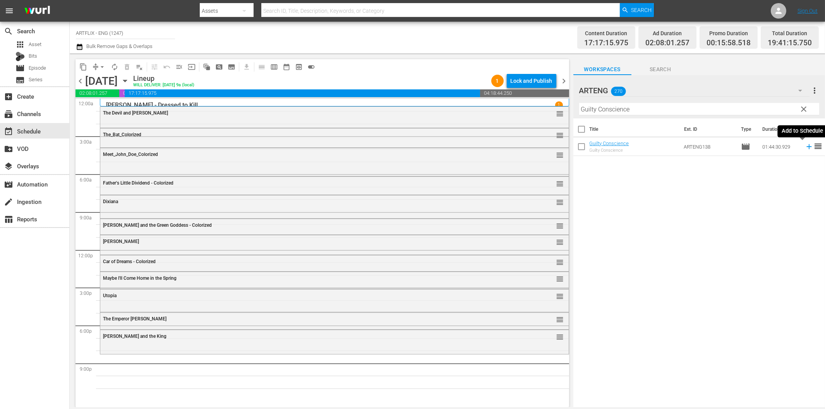
click at [807, 147] on icon at bounding box center [809, 146] width 5 height 5
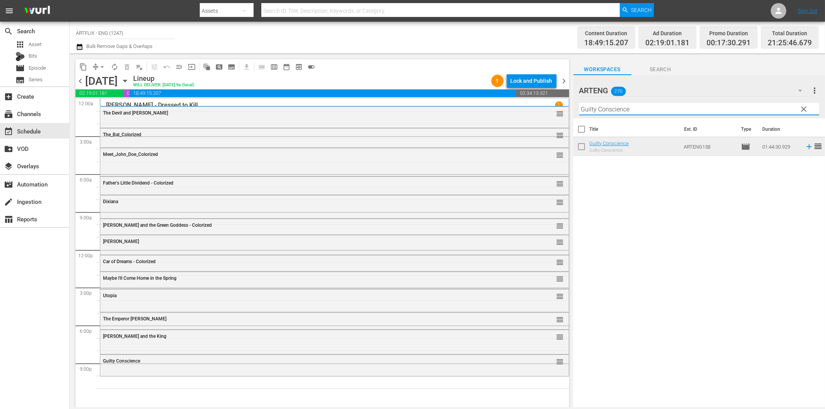
click at [652, 110] on input "Guilty Conscience" at bounding box center [699, 109] width 240 height 12
paste input "Hell of [GEOGRAPHIC_DATA]"
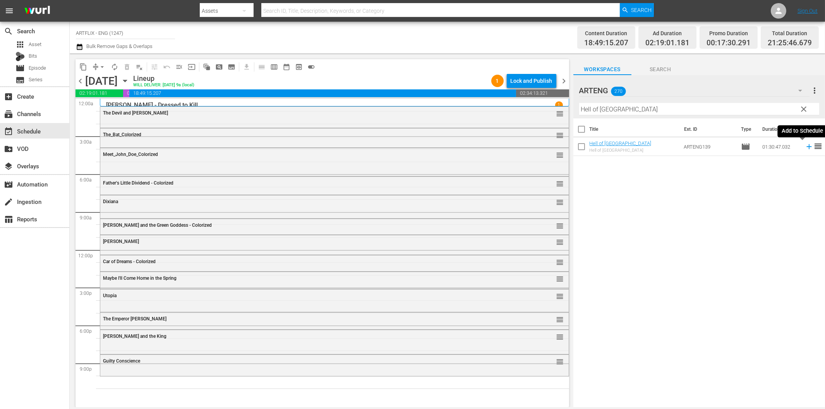
click at [805, 146] on icon at bounding box center [809, 146] width 9 height 9
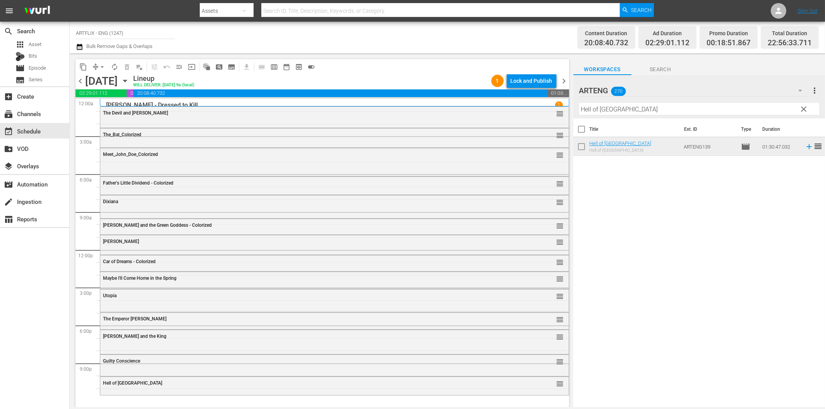
click at [616, 111] on input "Hell of [GEOGRAPHIC_DATA]" at bounding box center [699, 109] width 240 height 12
paste input "[DATE] of Souls"
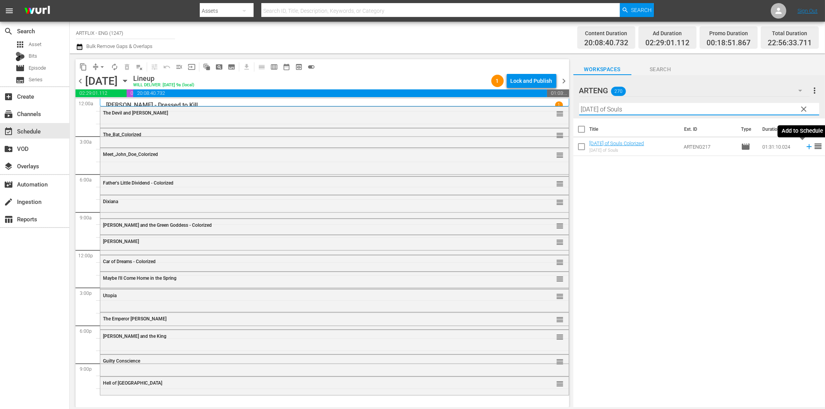
type input "[DATE] of Souls"
click at [807, 148] on icon at bounding box center [809, 146] width 5 height 5
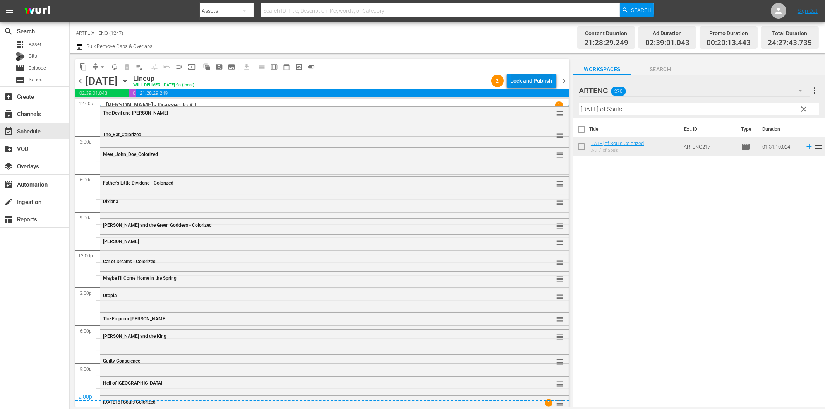
click at [523, 82] on div "Lock and Publish" at bounding box center [532, 81] width 42 height 14
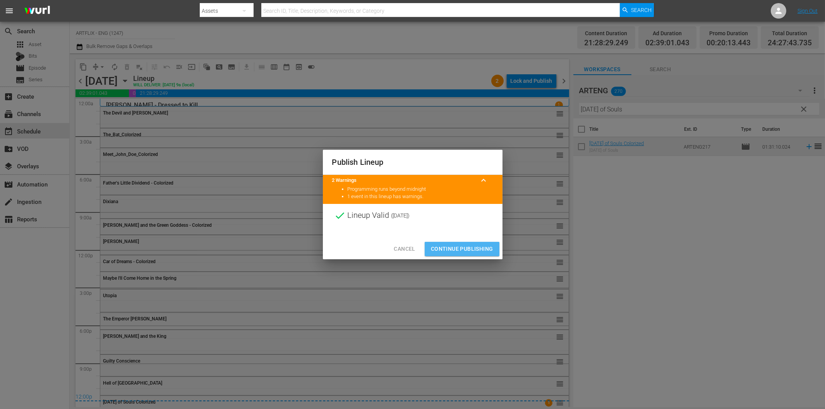
click at [472, 245] on span "Continue Publishing" at bounding box center [462, 249] width 62 height 10
